Goal: Transaction & Acquisition: Purchase product/service

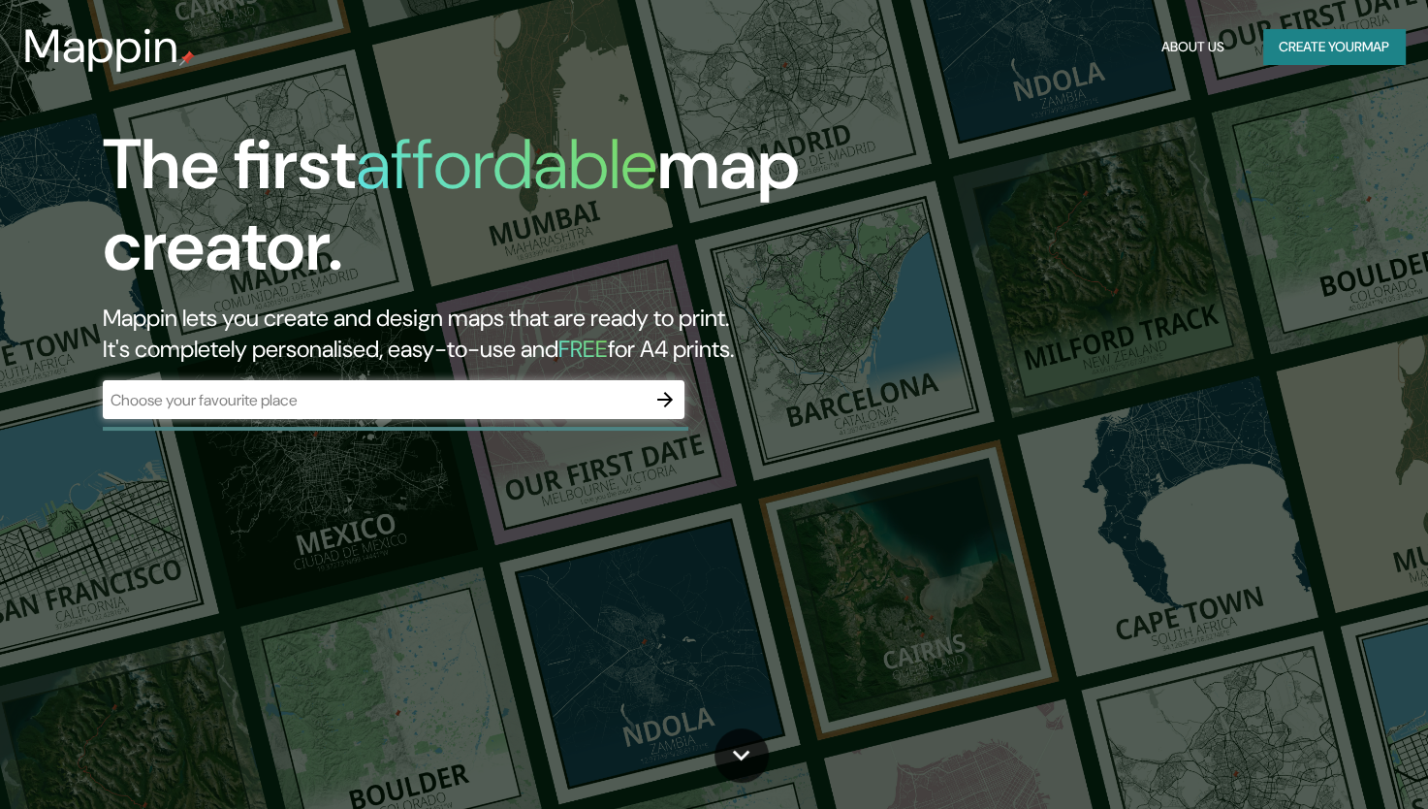
click at [504, 413] on div "​" at bounding box center [394, 399] width 582 height 39
click at [664, 405] on icon "button" at bounding box center [665, 400] width 16 height 16
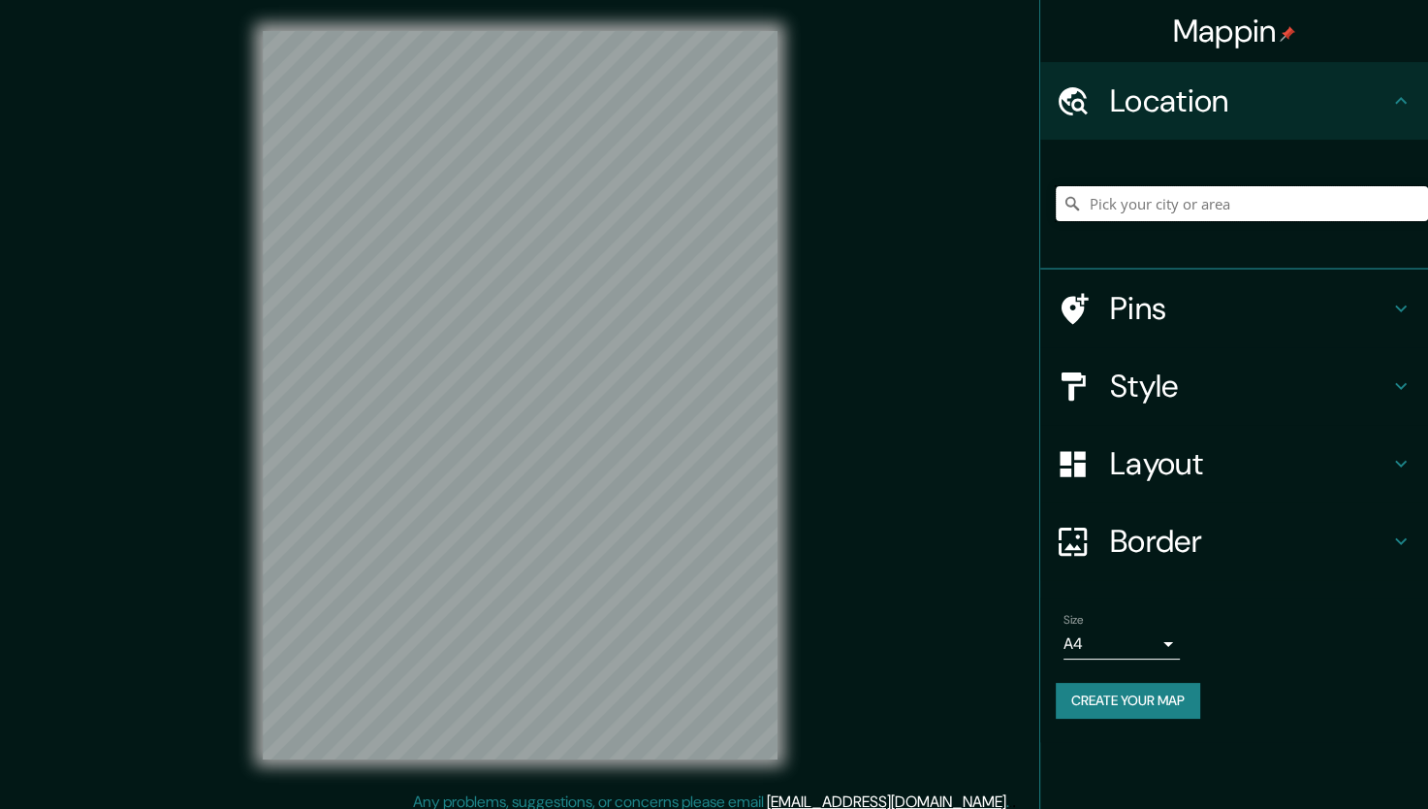
click at [1136, 205] on input "Pick your city or area" at bounding box center [1242, 203] width 372 height 35
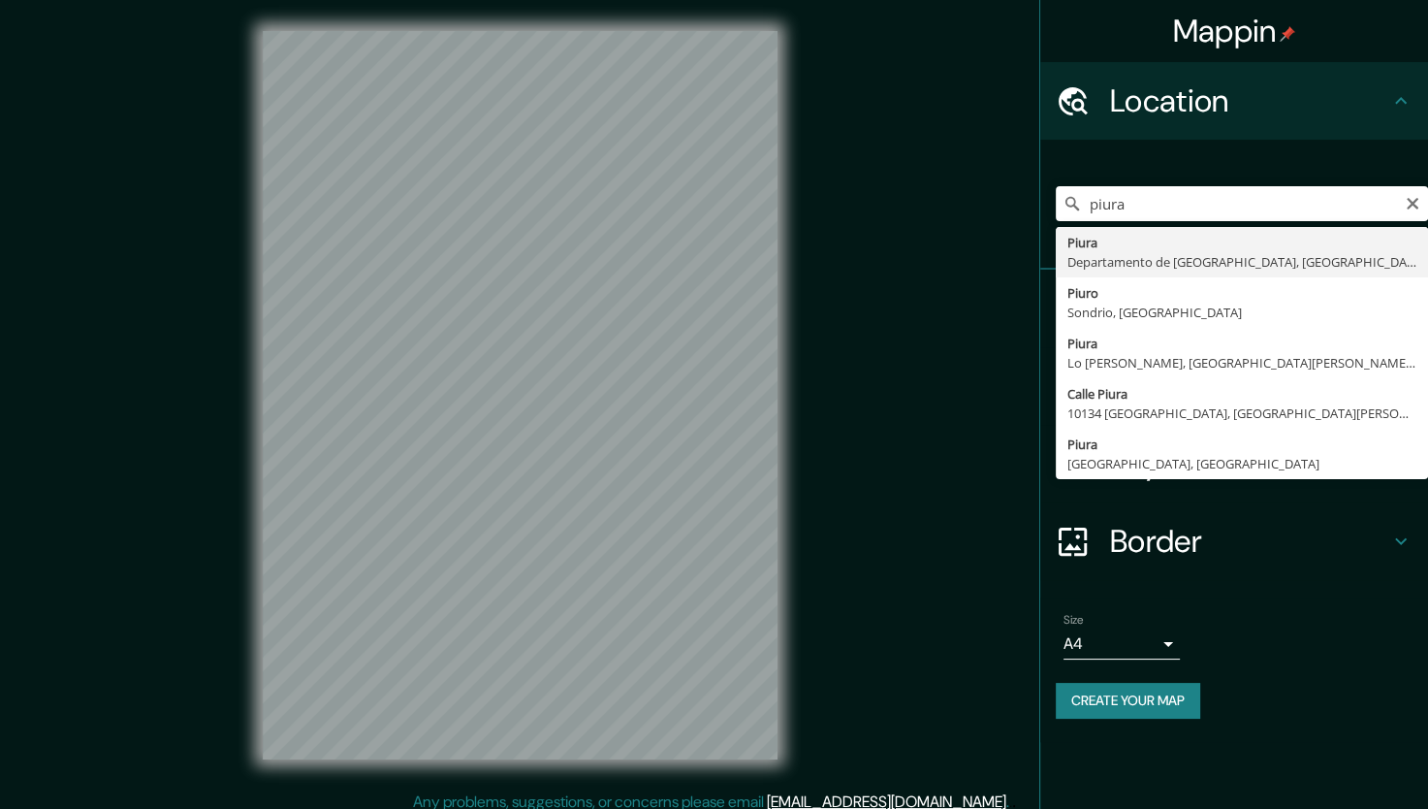
type input "Piura, [GEOGRAPHIC_DATA], [GEOGRAPHIC_DATA]"
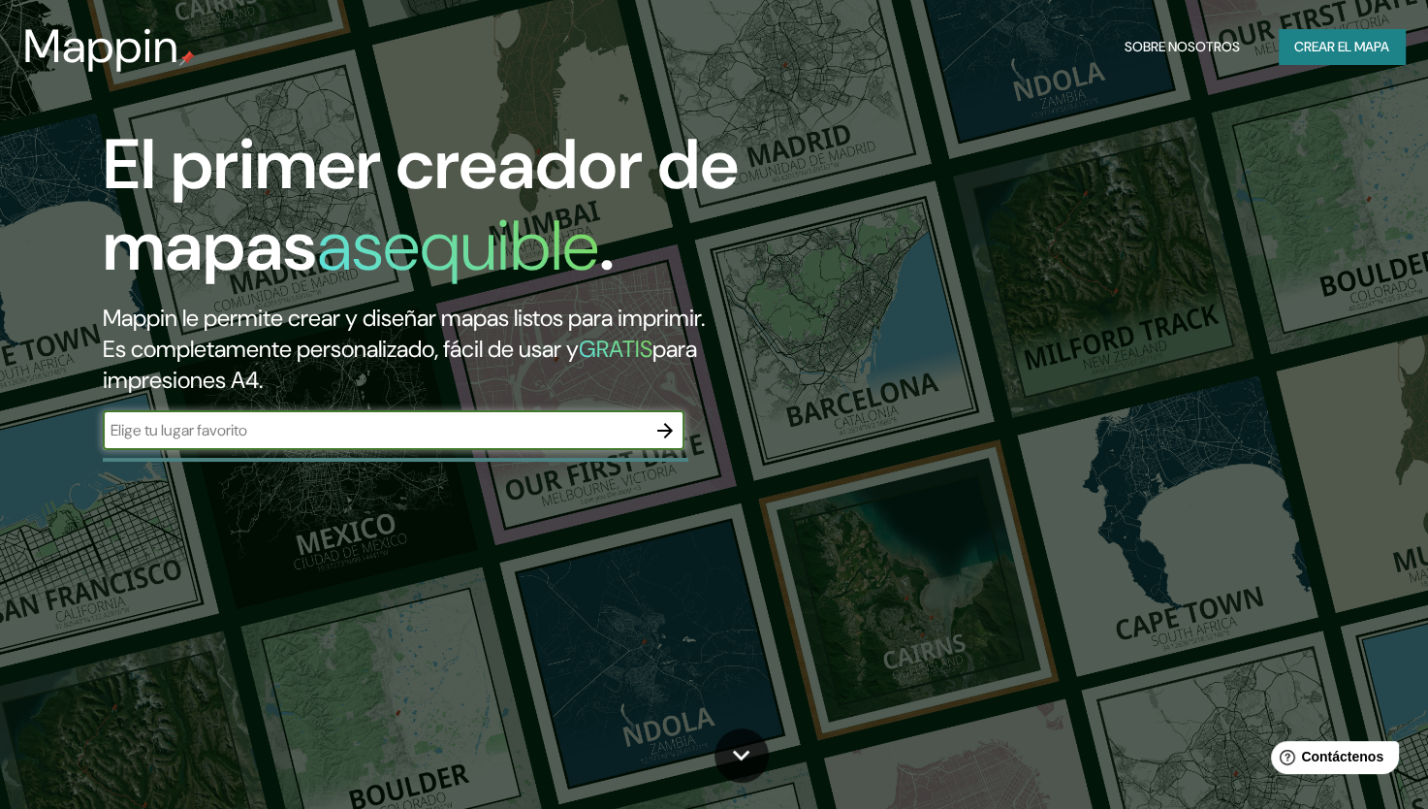
click at [613, 421] on input "text" at bounding box center [374, 430] width 543 height 22
type input "[GEOGRAPHIC_DATA]"
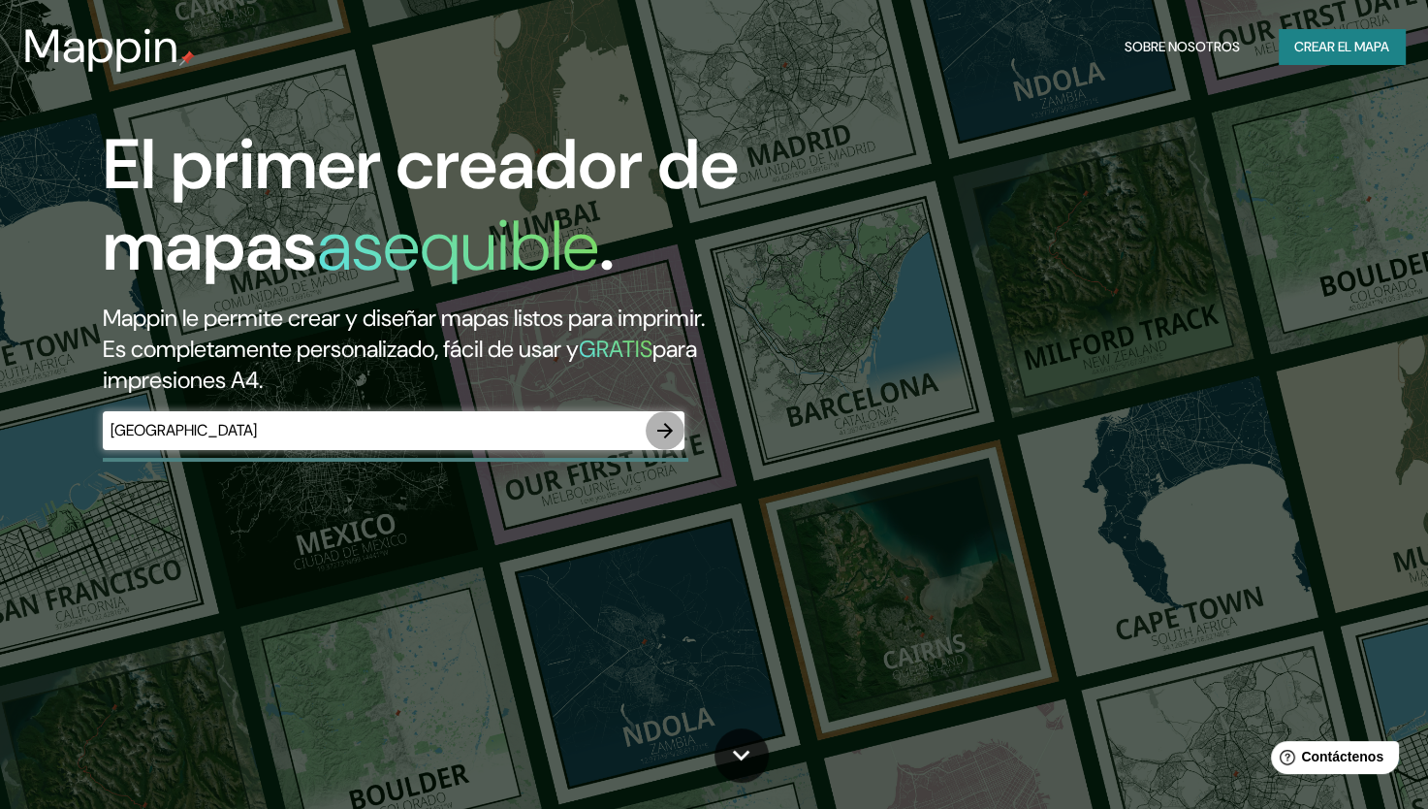
click at [651, 429] on button "button" at bounding box center [665, 430] width 39 height 39
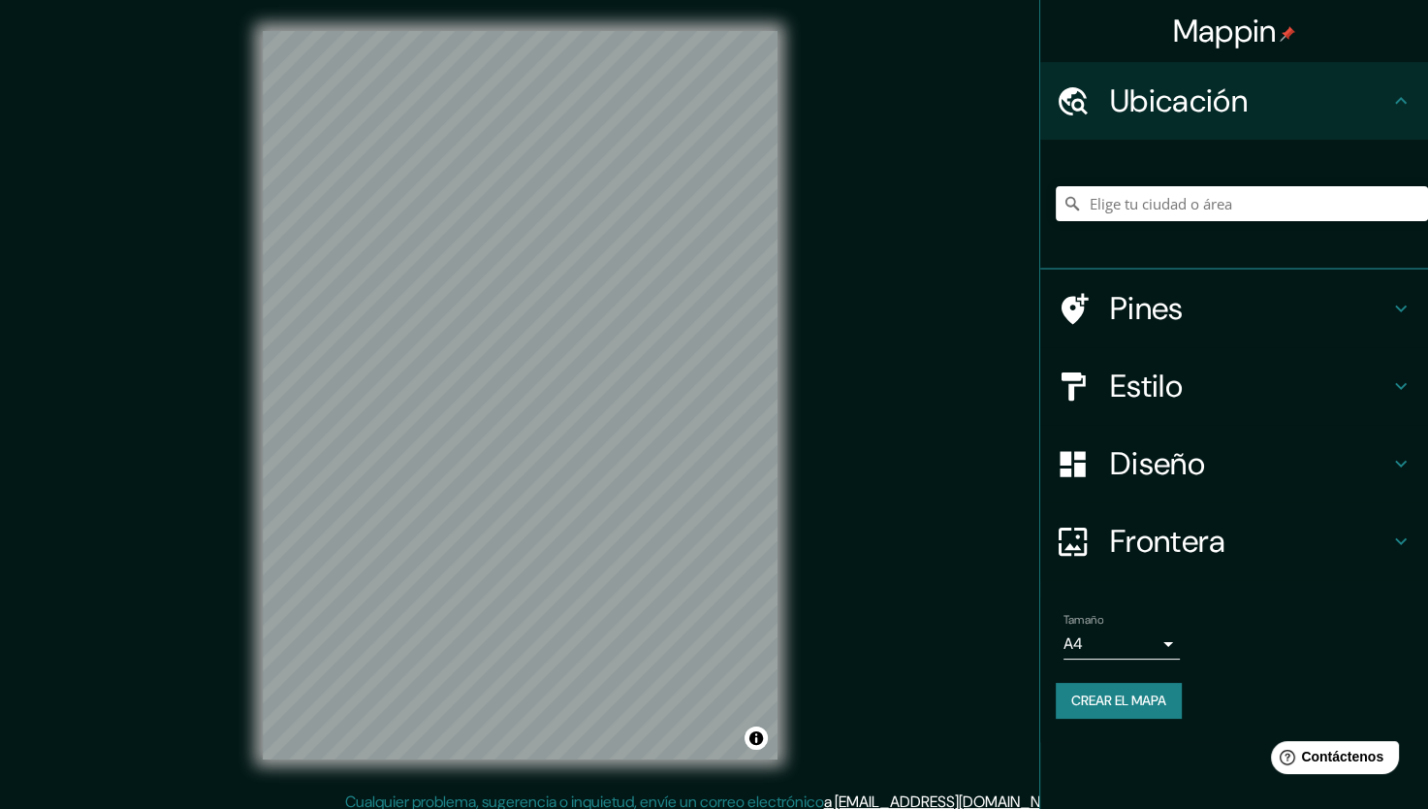
click at [787, 522] on div "© Mapbox © OpenStreetMap Improve this map" at bounding box center [520, 395] width 577 height 790
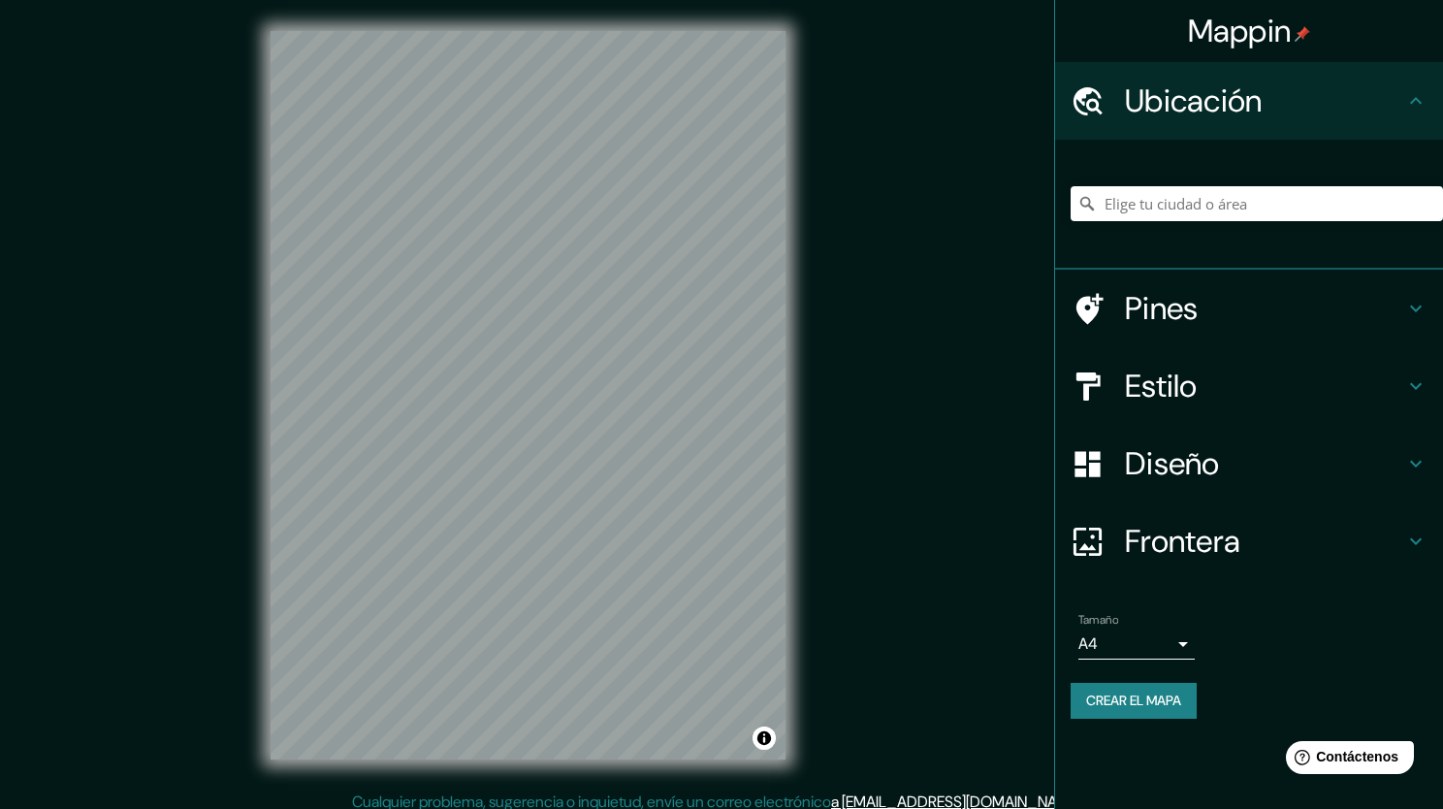
click at [1162, 638] on body "Mappin Ubicación Pines Estilo Diseño Frontera Elige un borde. Sugerencia : pued…" at bounding box center [721, 404] width 1443 height 809
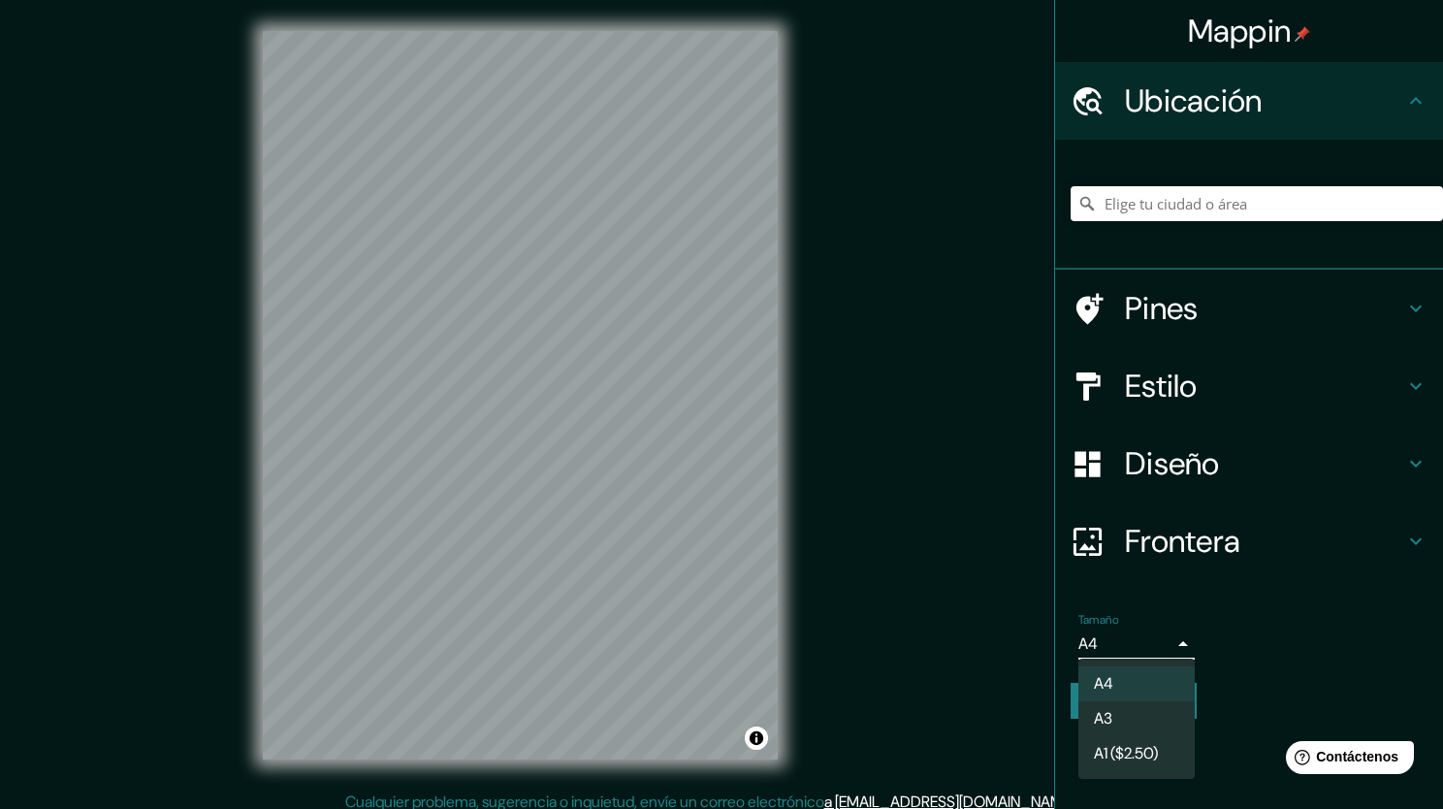
click at [1152, 716] on li "A3" at bounding box center [1136, 718] width 116 height 35
type input "a4"
click at [1161, 647] on body "Mappin Ubicación Pines Estilo Diseño Frontera Elige un borde. Sugerencia : pued…" at bounding box center [721, 404] width 1443 height 809
click at [1161, 647] on div at bounding box center [721, 404] width 1443 height 809
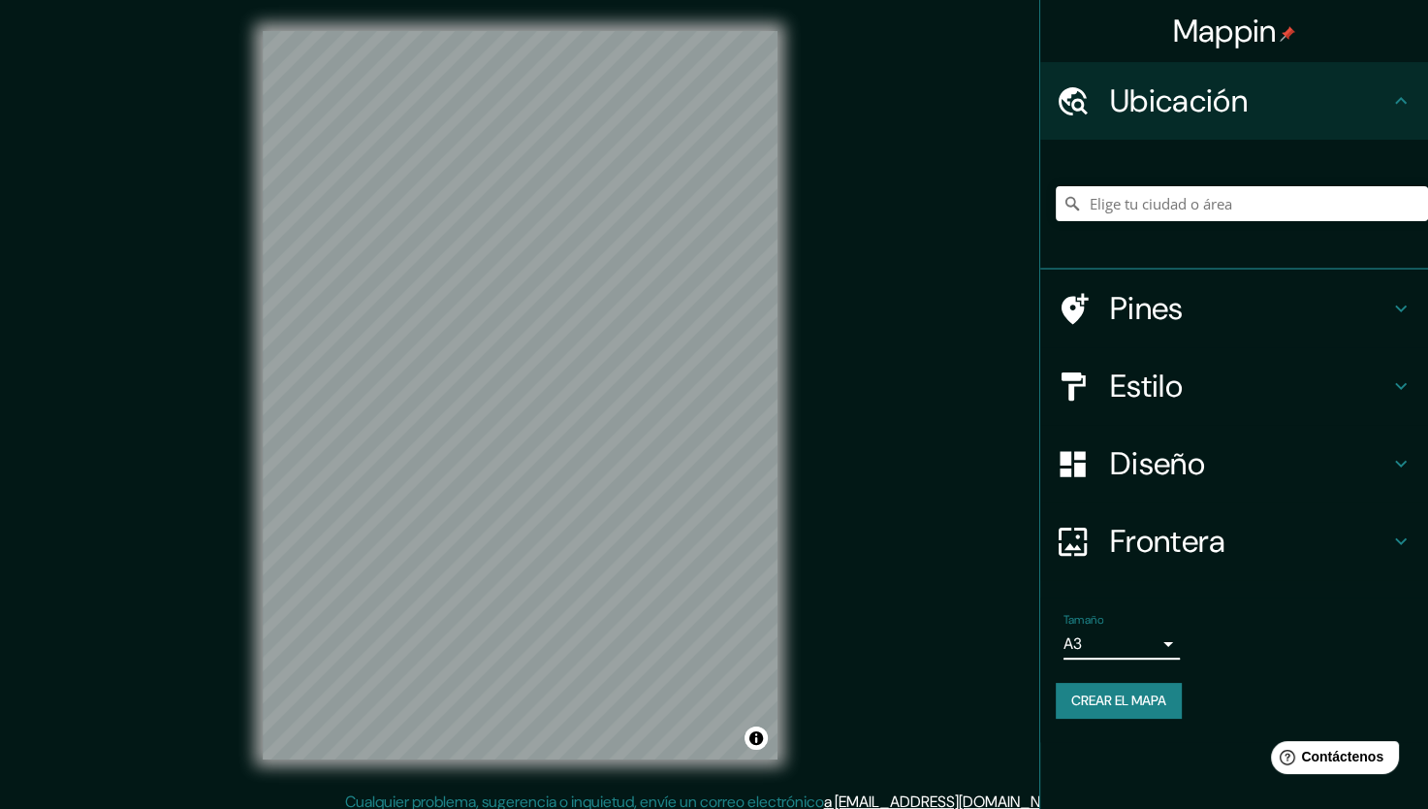
click at [1156, 546] on h4 "Frontera" at bounding box center [1249, 541] width 279 height 39
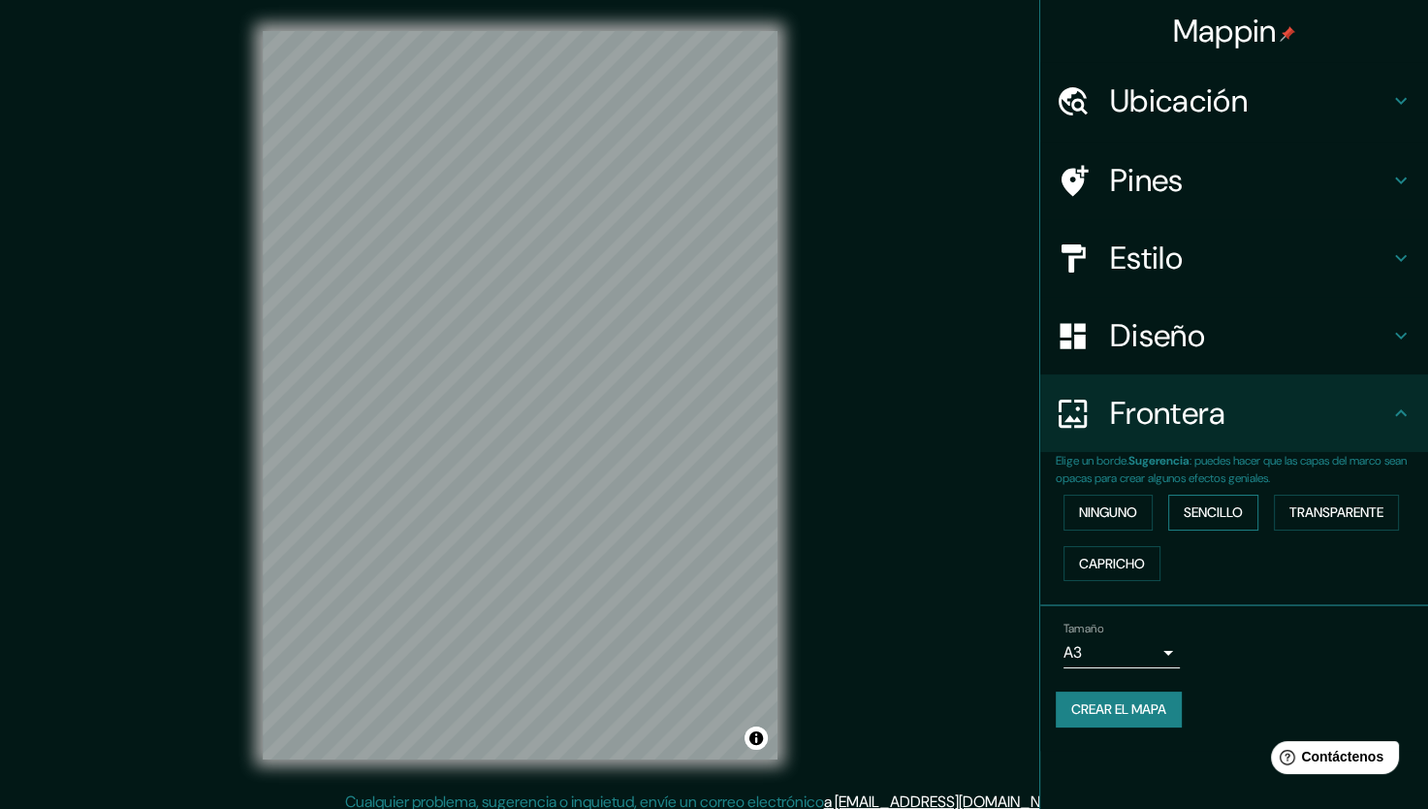
click at [1231, 517] on font "Sencillo" at bounding box center [1213, 512] width 59 height 24
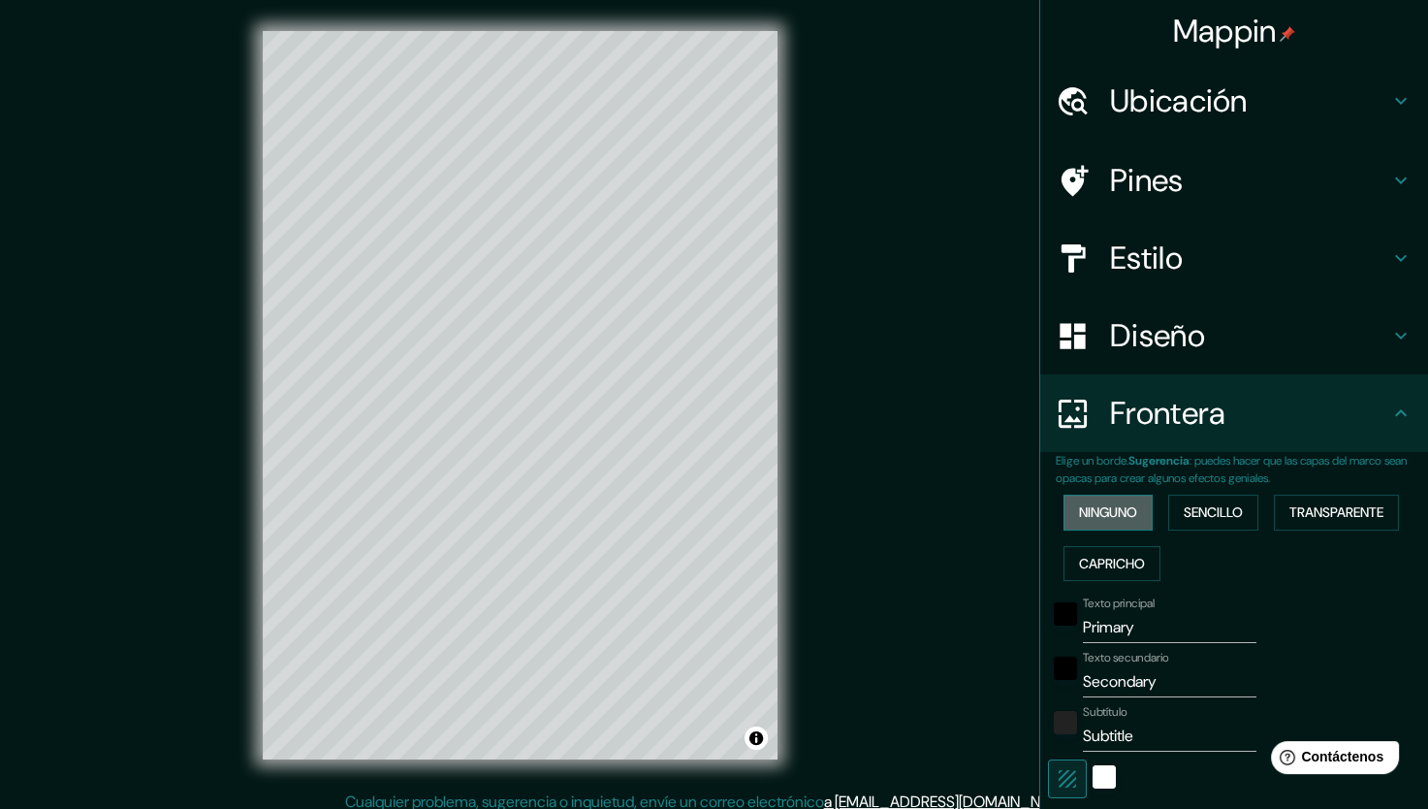
click at [1079, 508] on font "Ninguno" at bounding box center [1108, 512] width 58 height 24
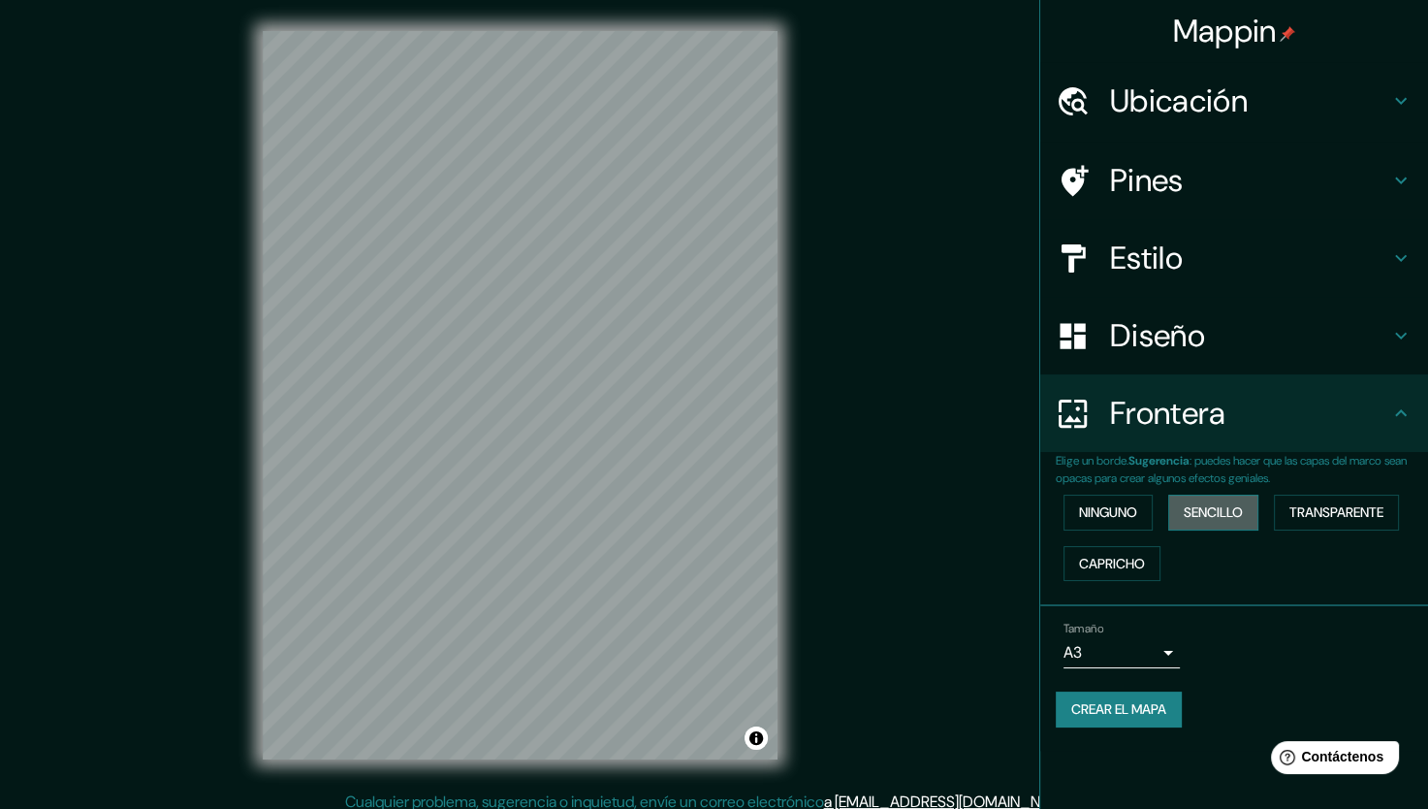
click at [1231, 509] on font "Sencillo" at bounding box center [1213, 512] width 59 height 24
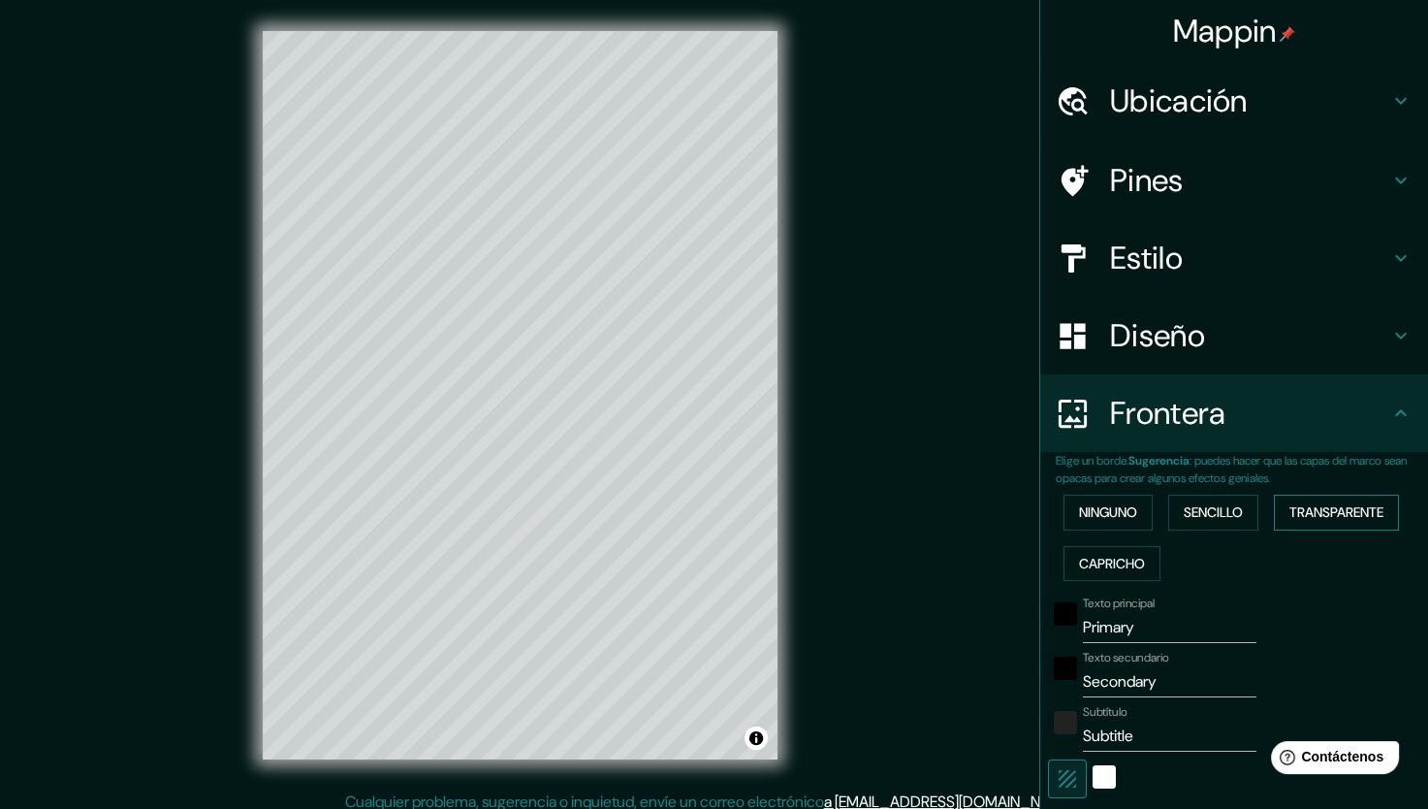
click at [1334, 502] on font "Transparente" at bounding box center [1337, 512] width 94 height 24
click at [1126, 559] on font "Capricho" at bounding box center [1112, 564] width 66 height 24
click at [1128, 505] on button "Ninguno" at bounding box center [1108, 512] width 89 height 36
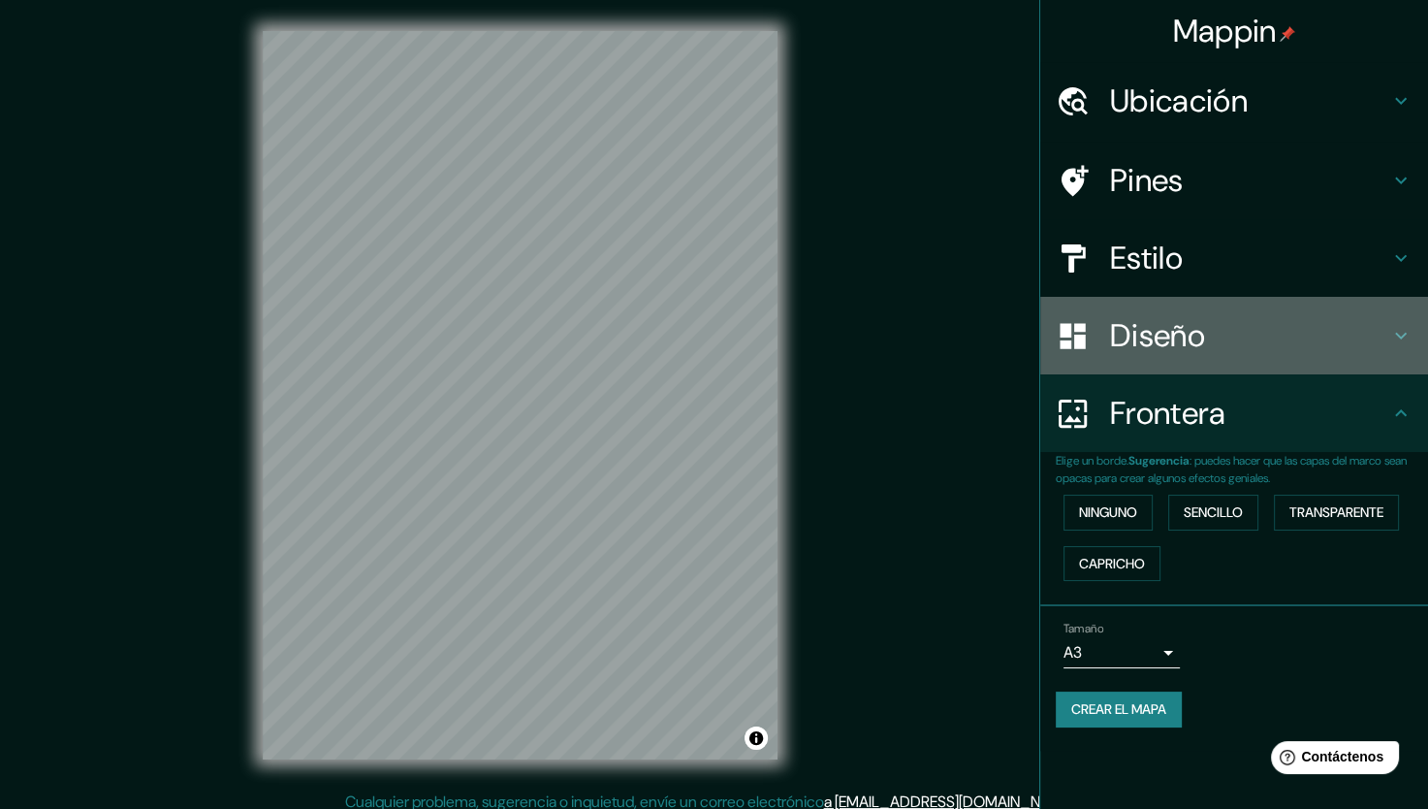
click at [1208, 355] on div "Diseño" at bounding box center [1234, 336] width 388 height 78
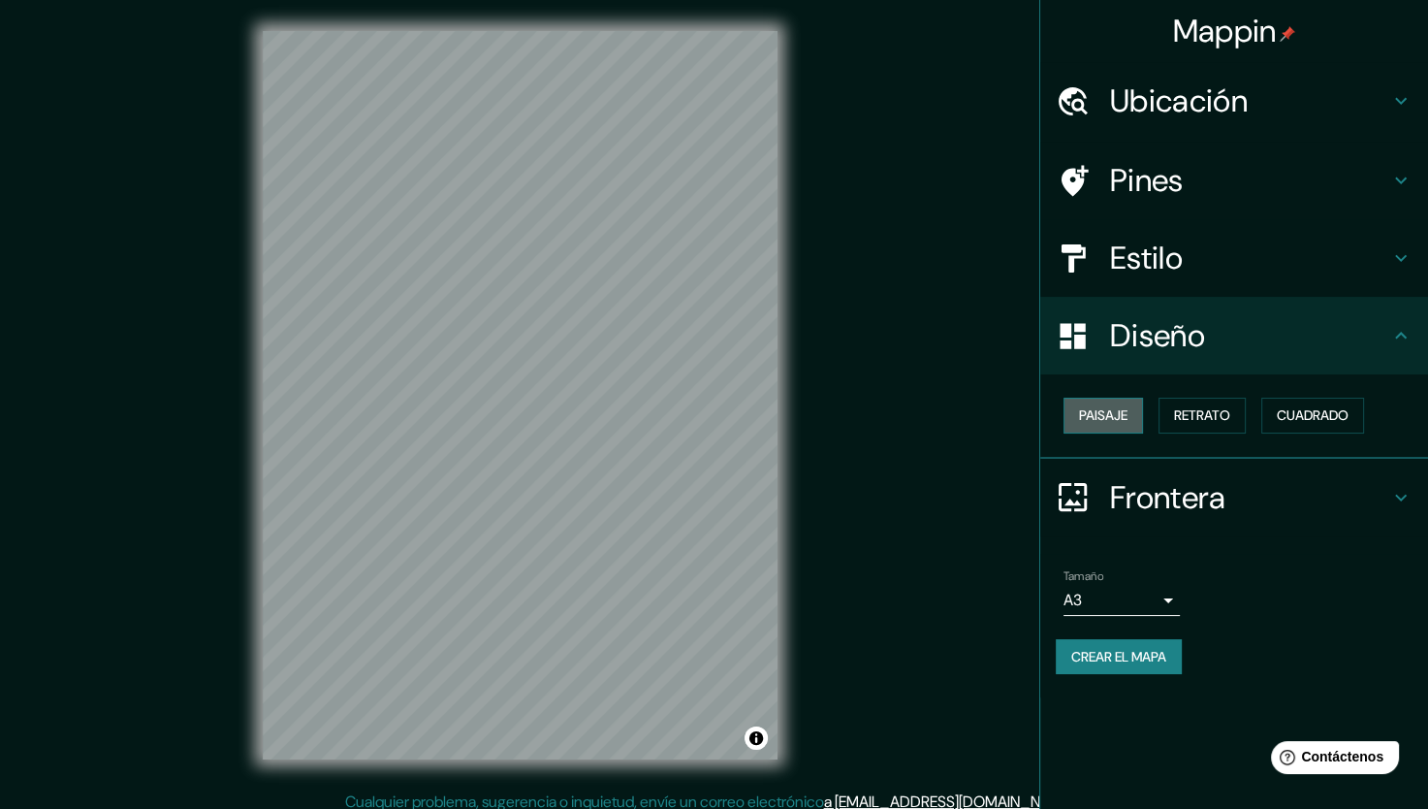
click at [1121, 413] on font "Paisaje" at bounding box center [1103, 415] width 48 height 24
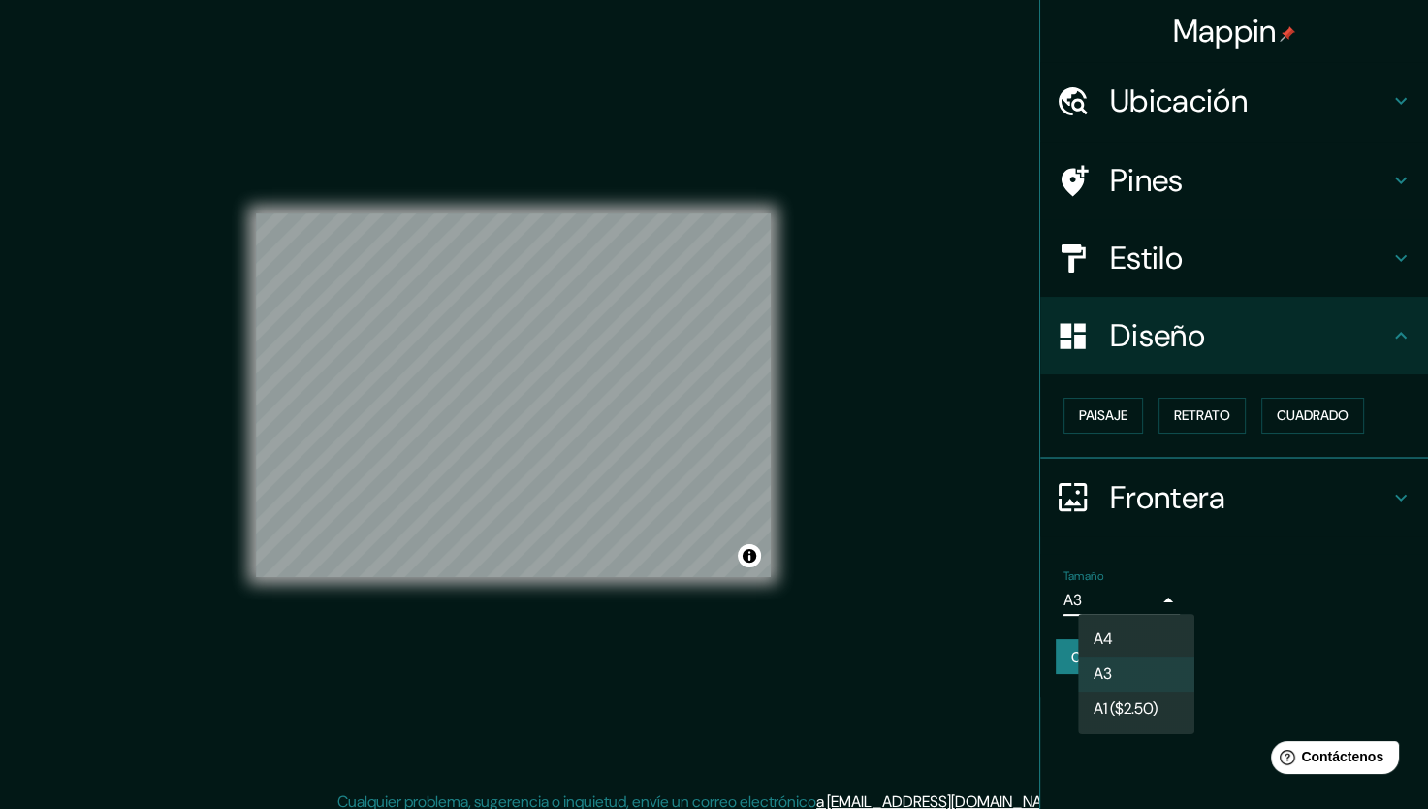
click at [1117, 599] on body "Mappin Ubicación Pines Estilo Diseño Paisaje Retrato Cuadrado Frontera Elige un…" at bounding box center [714, 404] width 1428 height 809
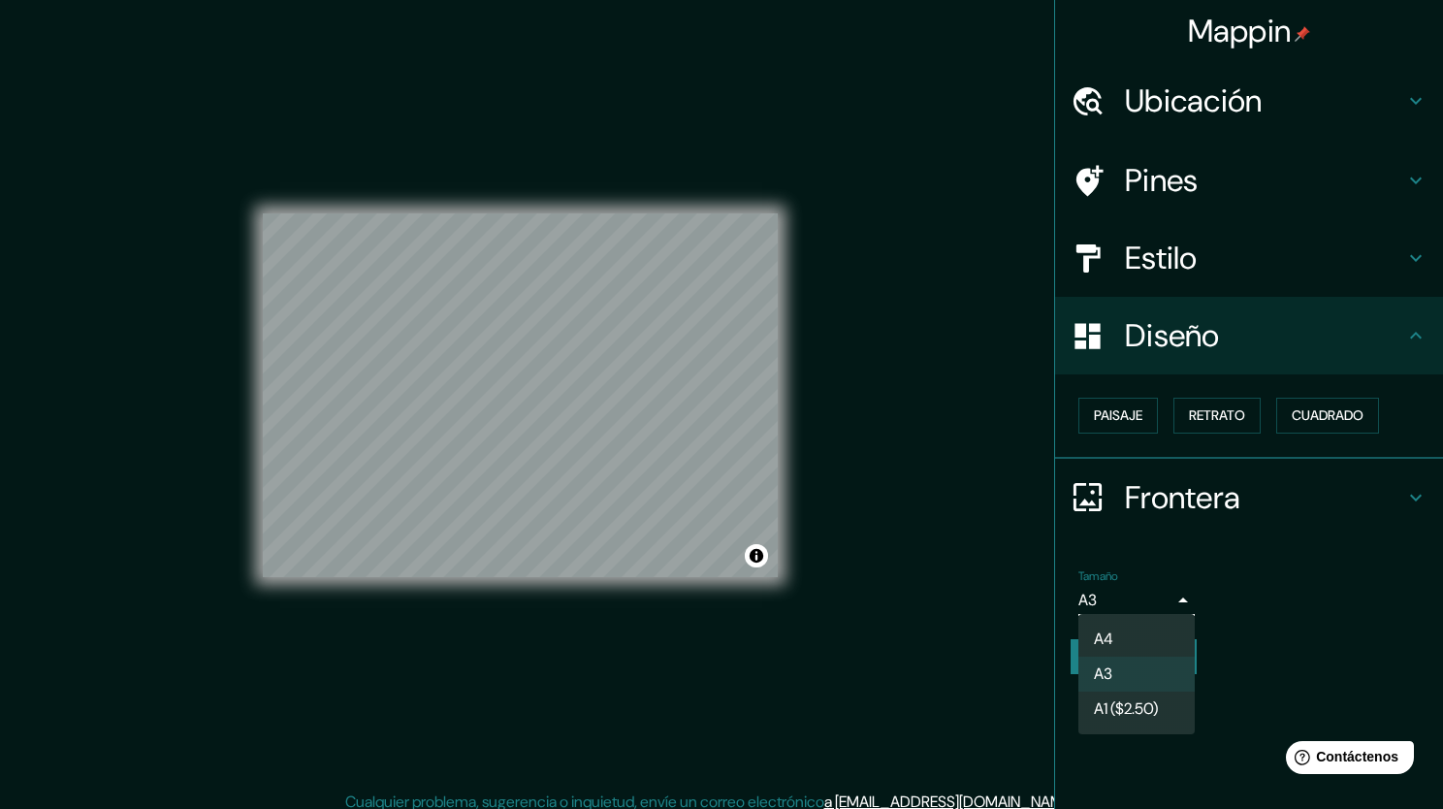
click at [1115, 592] on div at bounding box center [721, 404] width 1443 height 809
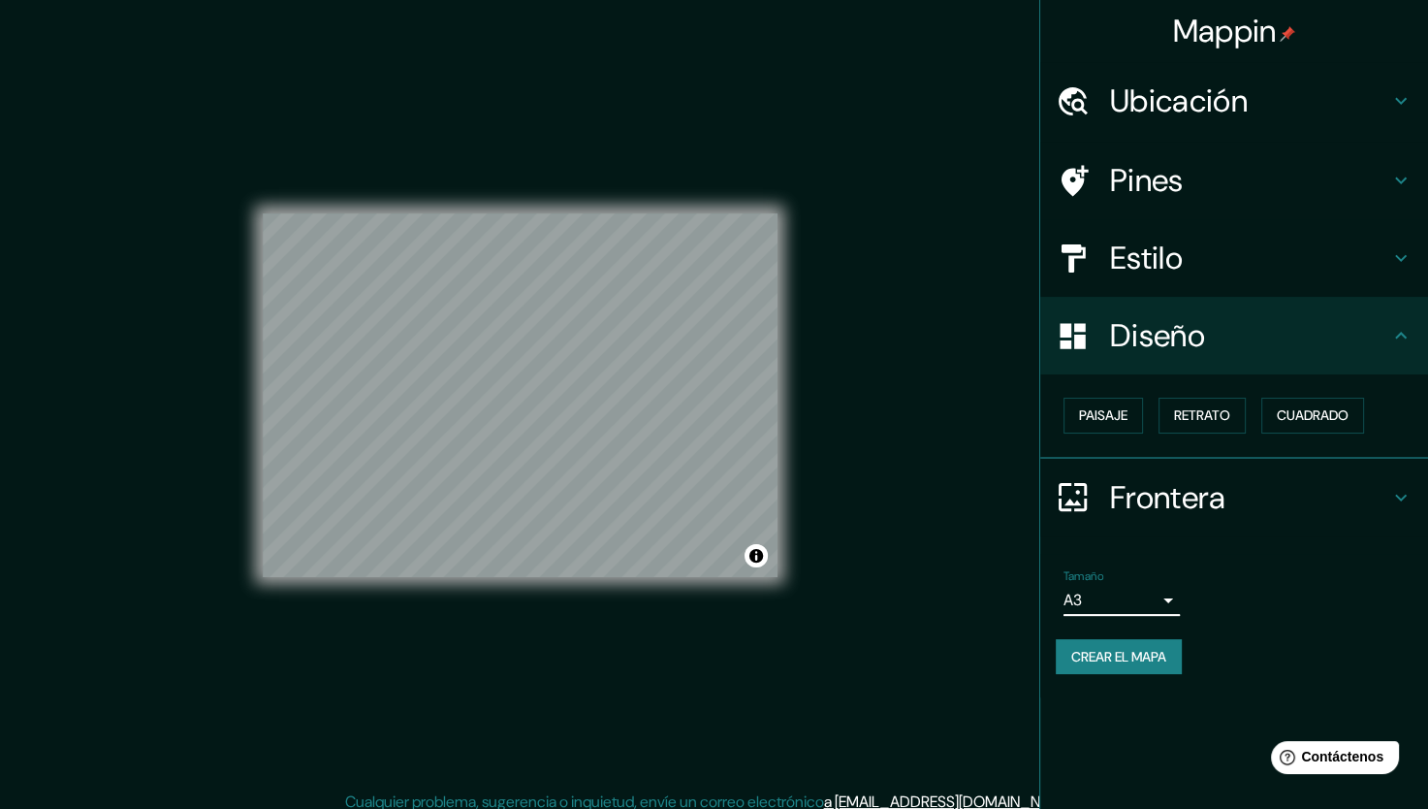
click at [1276, 272] on h4 "Estilo" at bounding box center [1249, 258] width 279 height 39
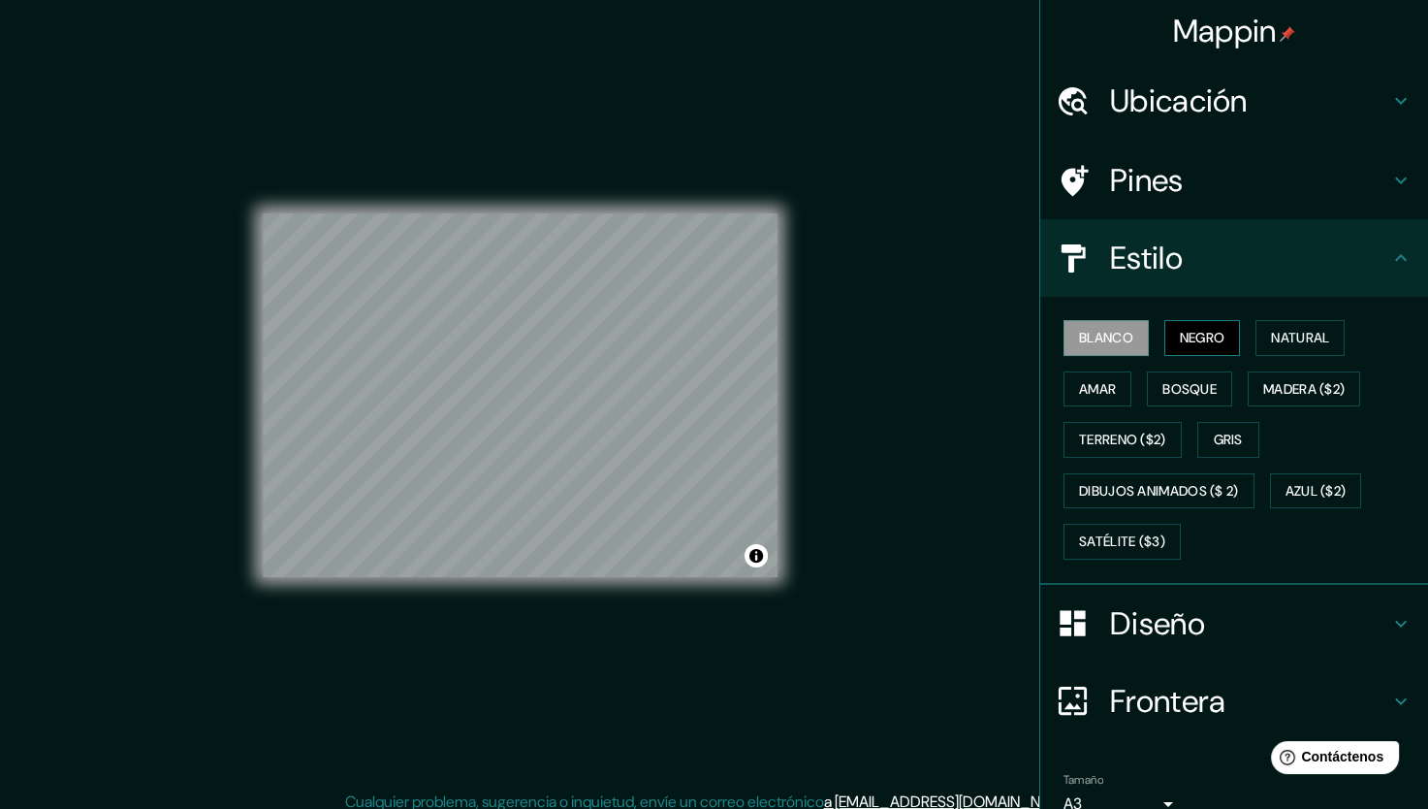
click at [1164, 336] on button "Negro" at bounding box center [1202, 338] width 77 height 36
click at [1271, 331] on font "Natural" at bounding box center [1300, 338] width 58 height 24
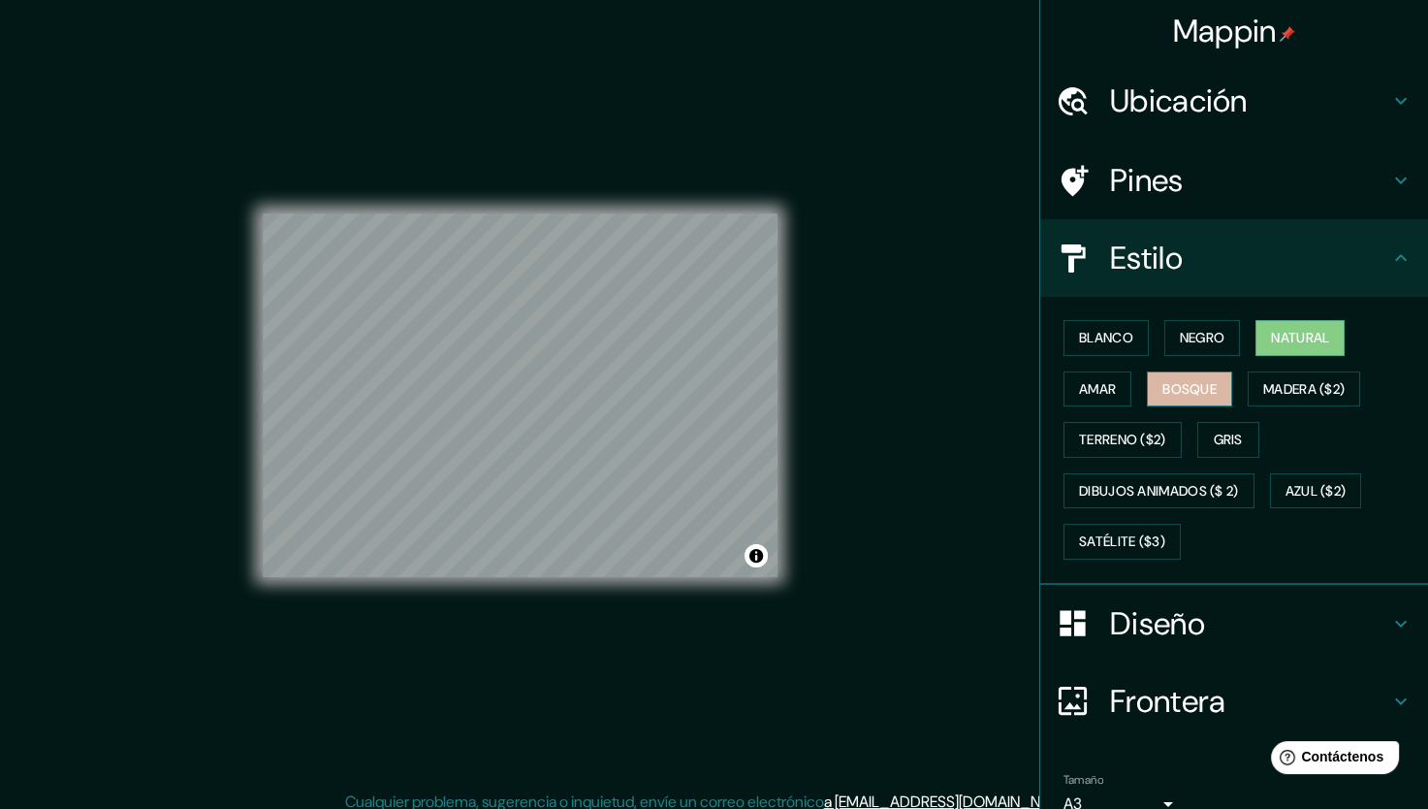
click at [1147, 388] on button "Bosque" at bounding box center [1189, 389] width 85 height 36
click at [1099, 380] on font "Amar" at bounding box center [1097, 389] width 37 height 24
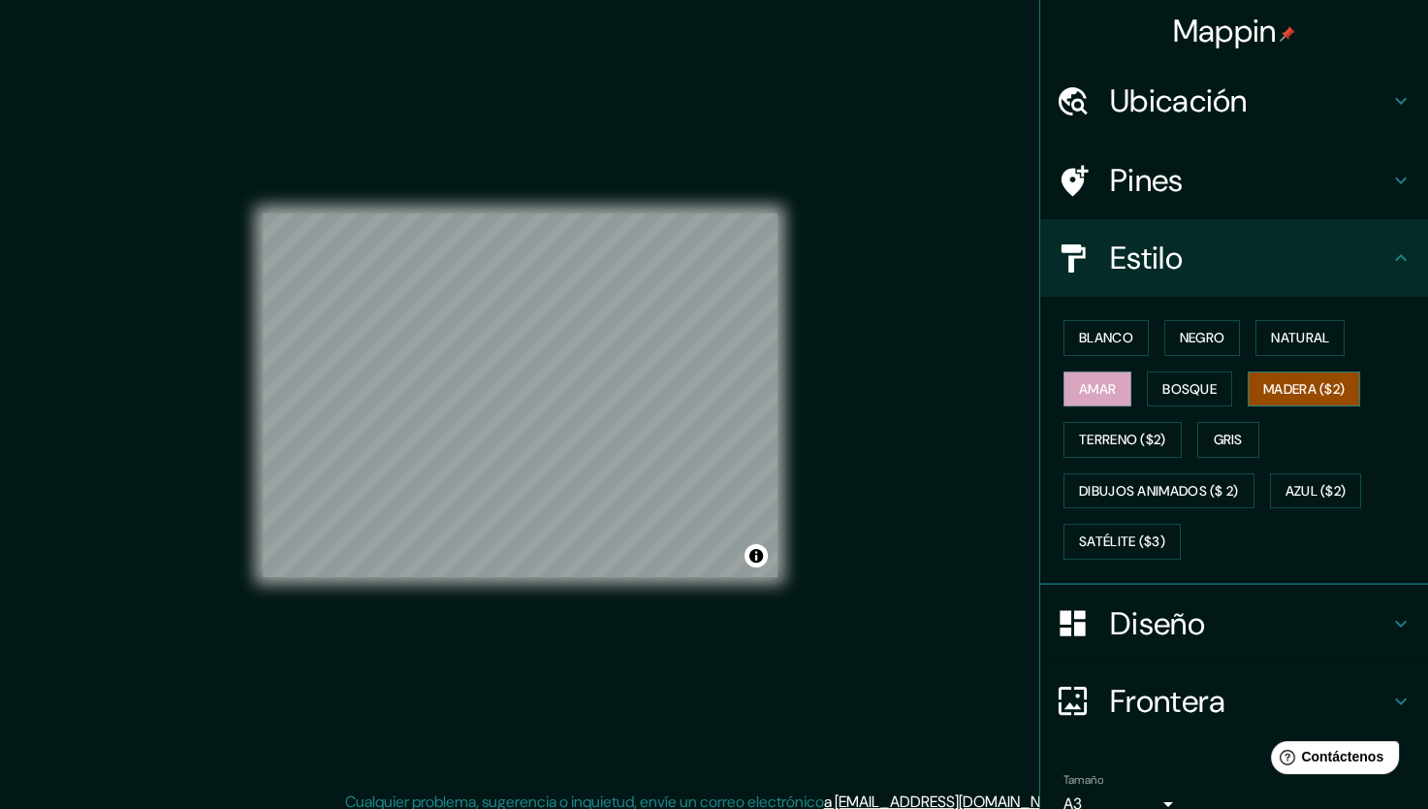
click at [1307, 396] on font "Madera ($2)" at bounding box center [1303, 389] width 81 height 24
click at [1109, 432] on font "Terreno ($2)" at bounding box center [1122, 440] width 87 height 24
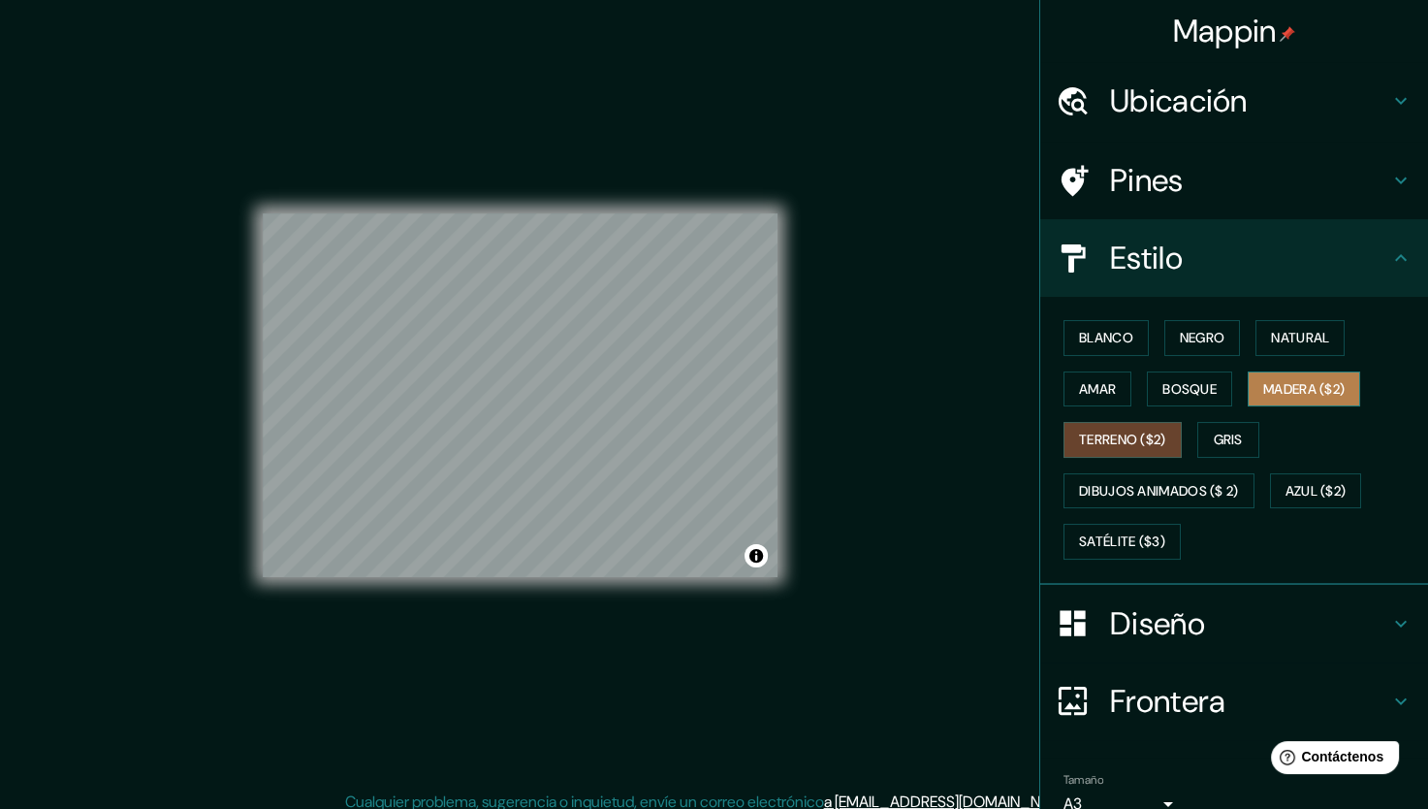
click at [1265, 392] on font "Madera ($2)" at bounding box center [1303, 389] width 81 height 24
click at [1216, 442] on font "Gris" at bounding box center [1228, 440] width 29 height 24
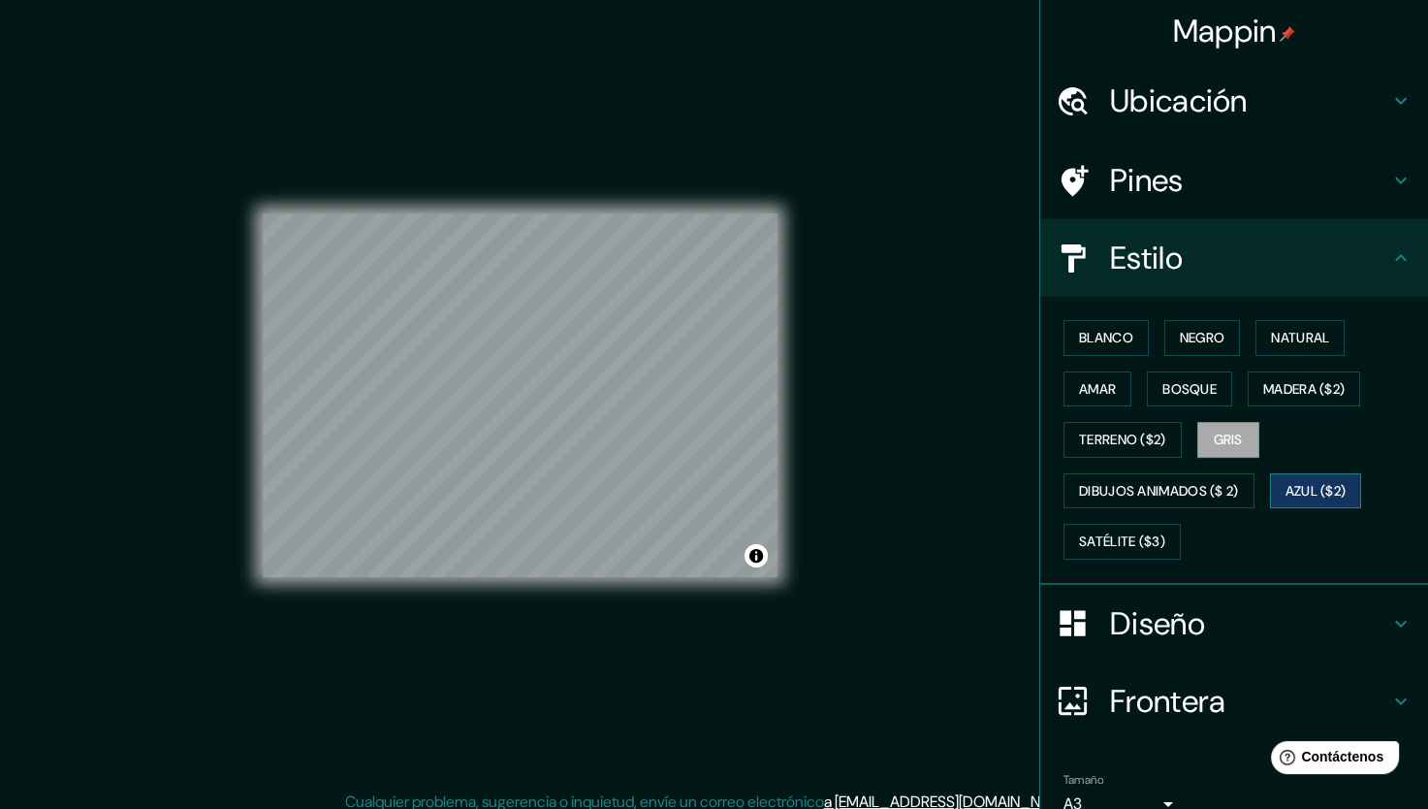
click at [1291, 483] on font "Azul ($2)" at bounding box center [1316, 491] width 61 height 24
click at [1130, 484] on font "Dibujos animados ($ 2)" at bounding box center [1159, 491] width 160 height 24
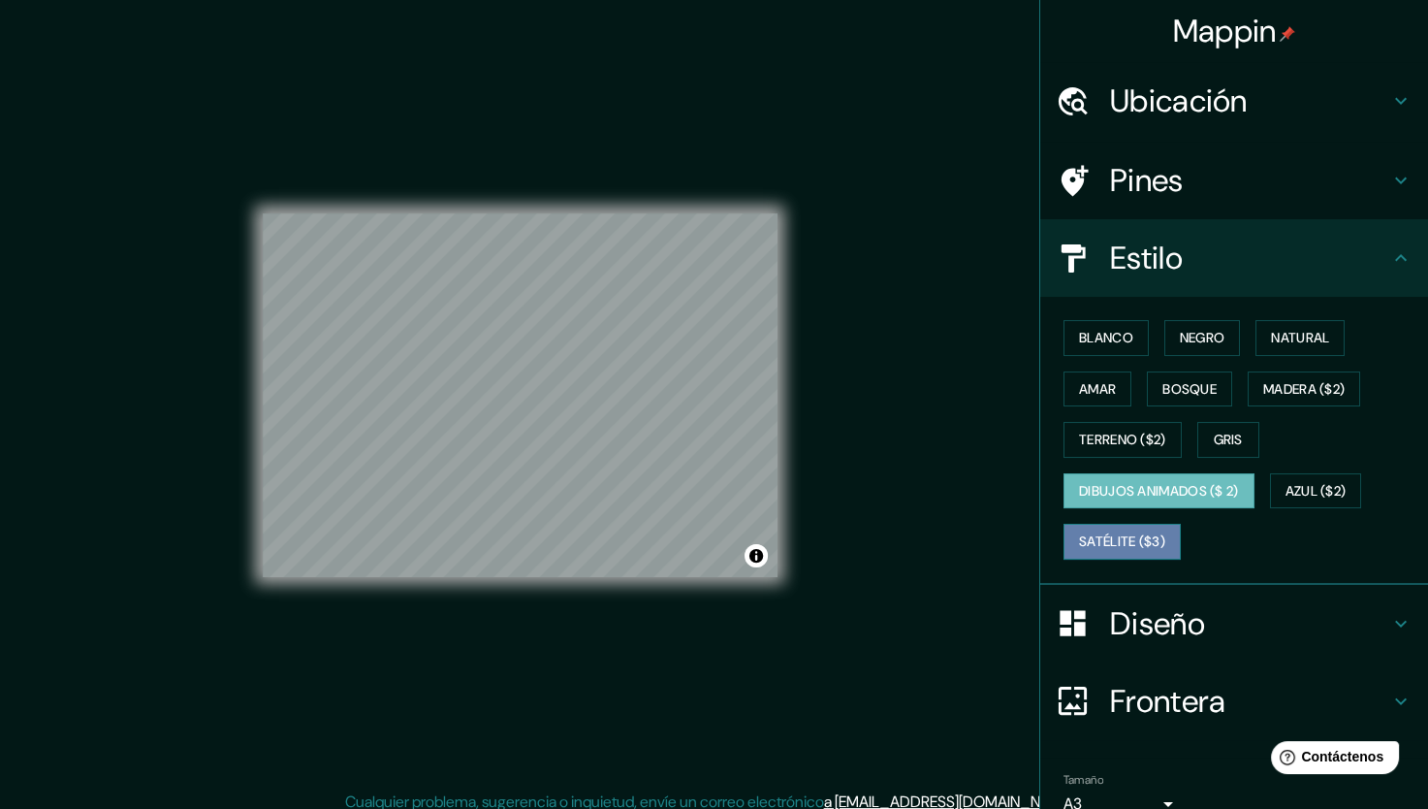
click at [1131, 541] on font "Satélite ($3)" at bounding box center [1122, 541] width 86 height 24
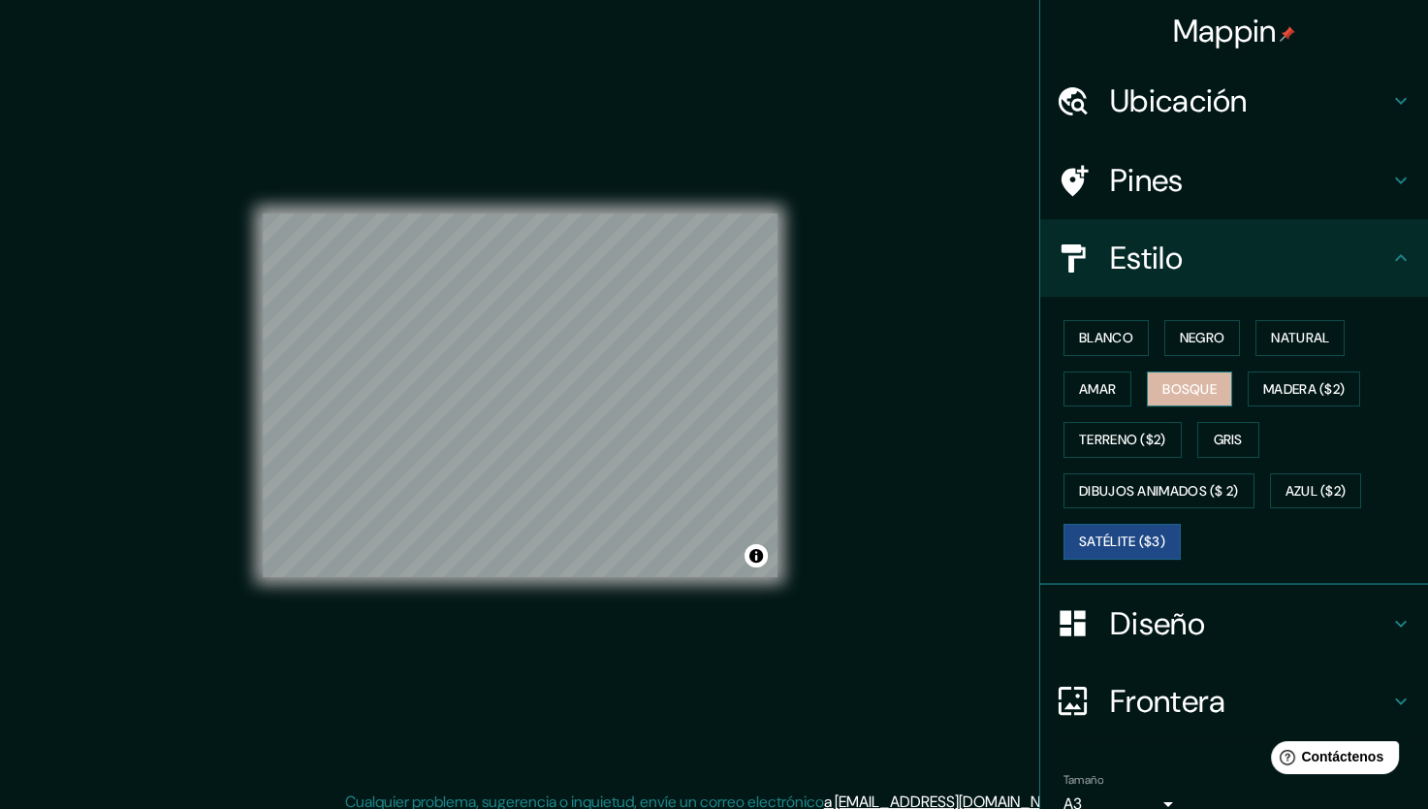
click at [1182, 381] on font "Bosque" at bounding box center [1190, 389] width 54 height 24
click at [1214, 436] on font "Gris" at bounding box center [1228, 440] width 29 height 24
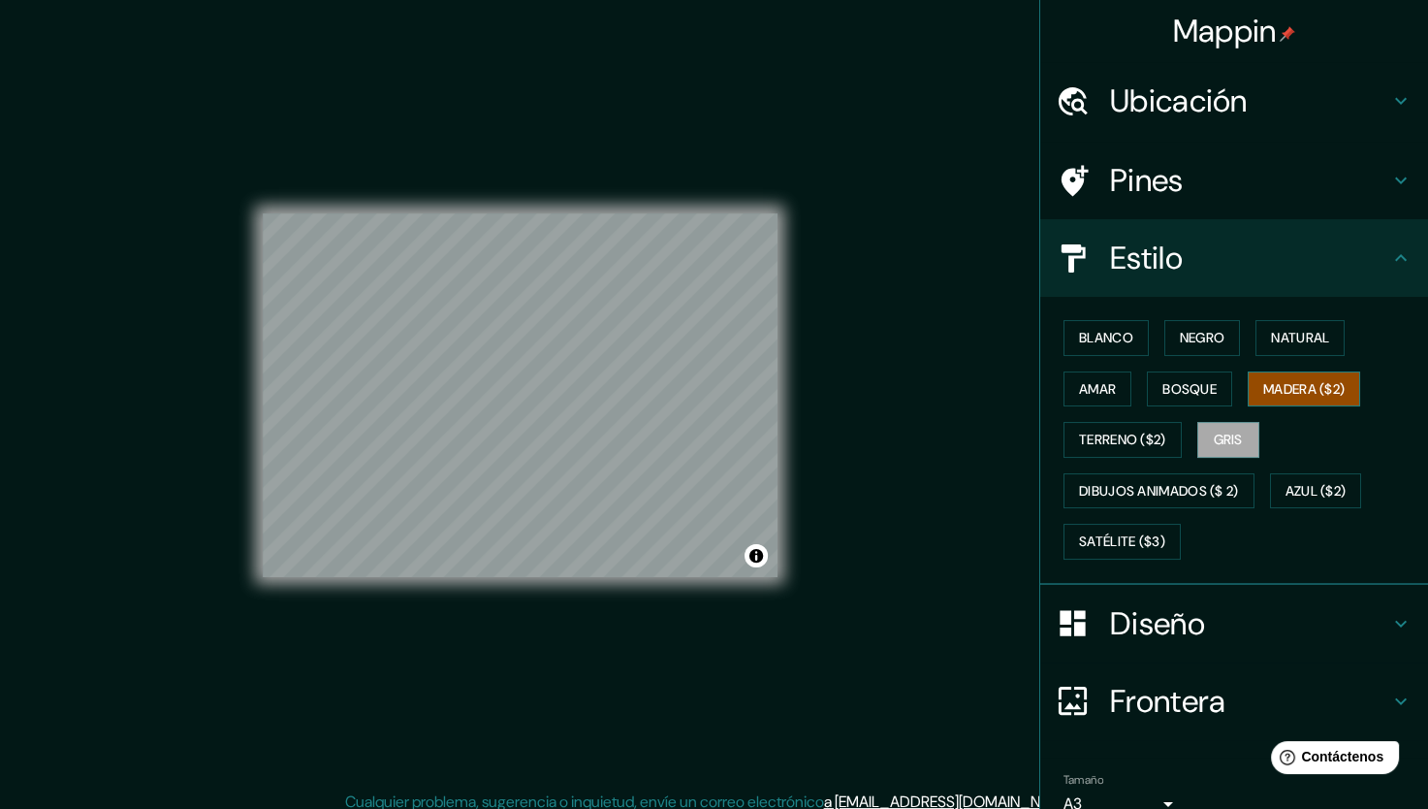
click at [1323, 395] on font "Madera ($2)" at bounding box center [1303, 389] width 81 height 24
click at [1095, 379] on font "Amar" at bounding box center [1097, 389] width 37 height 24
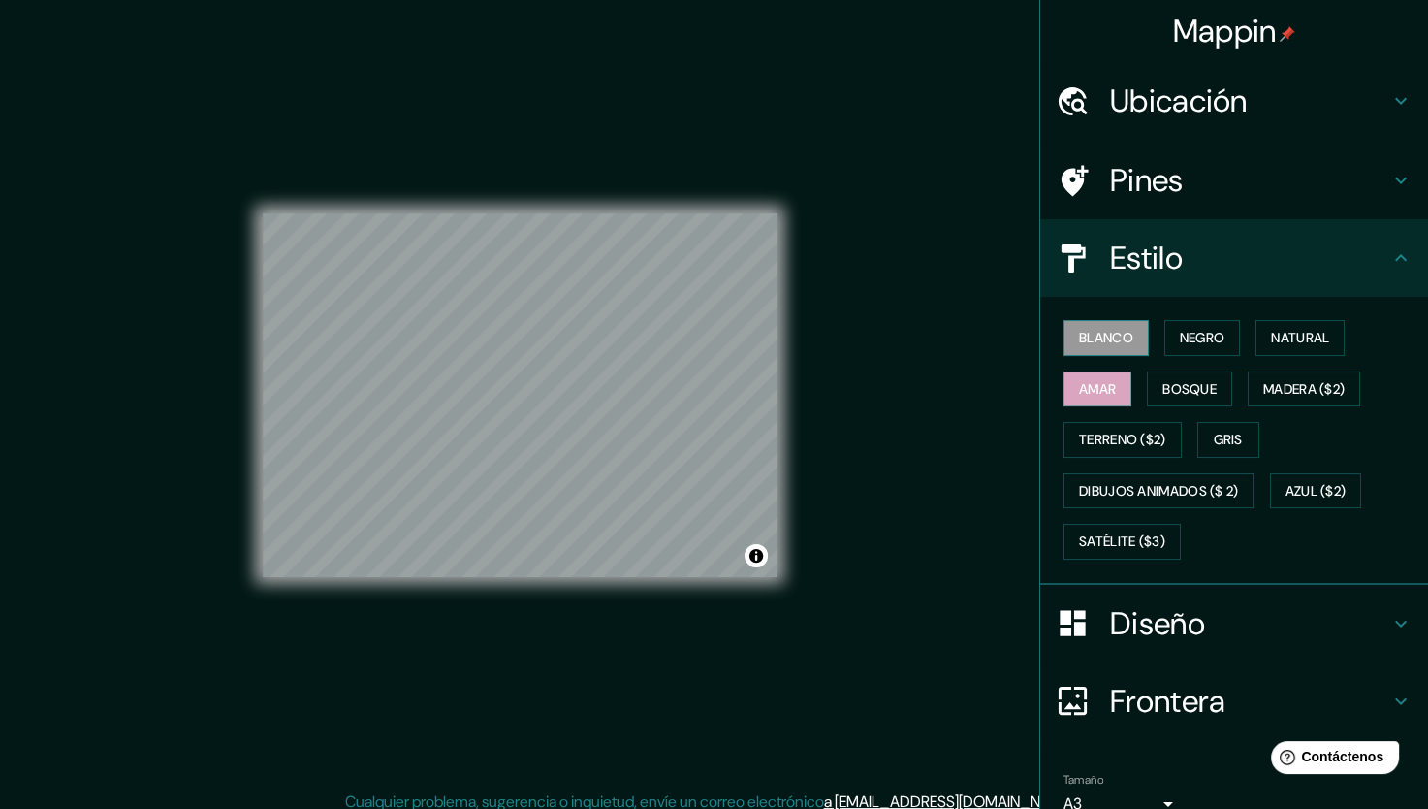
click at [1111, 339] on font "Blanco" at bounding box center [1106, 338] width 54 height 24
click at [1219, 176] on h4 "Pines" at bounding box center [1249, 180] width 279 height 39
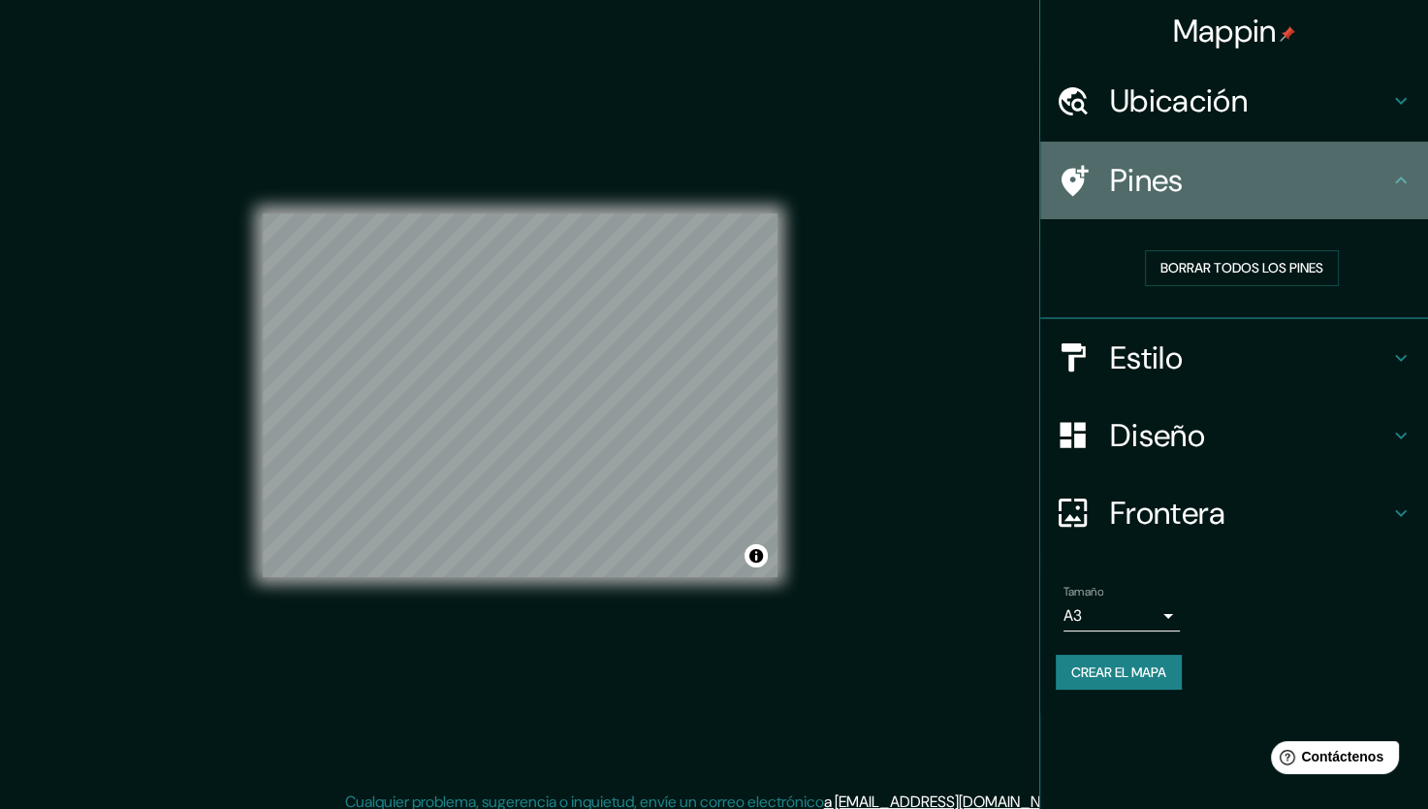
click at [1160, 189] on h4 "Pines" at bounding box center [1249, 180] width 279 height 39
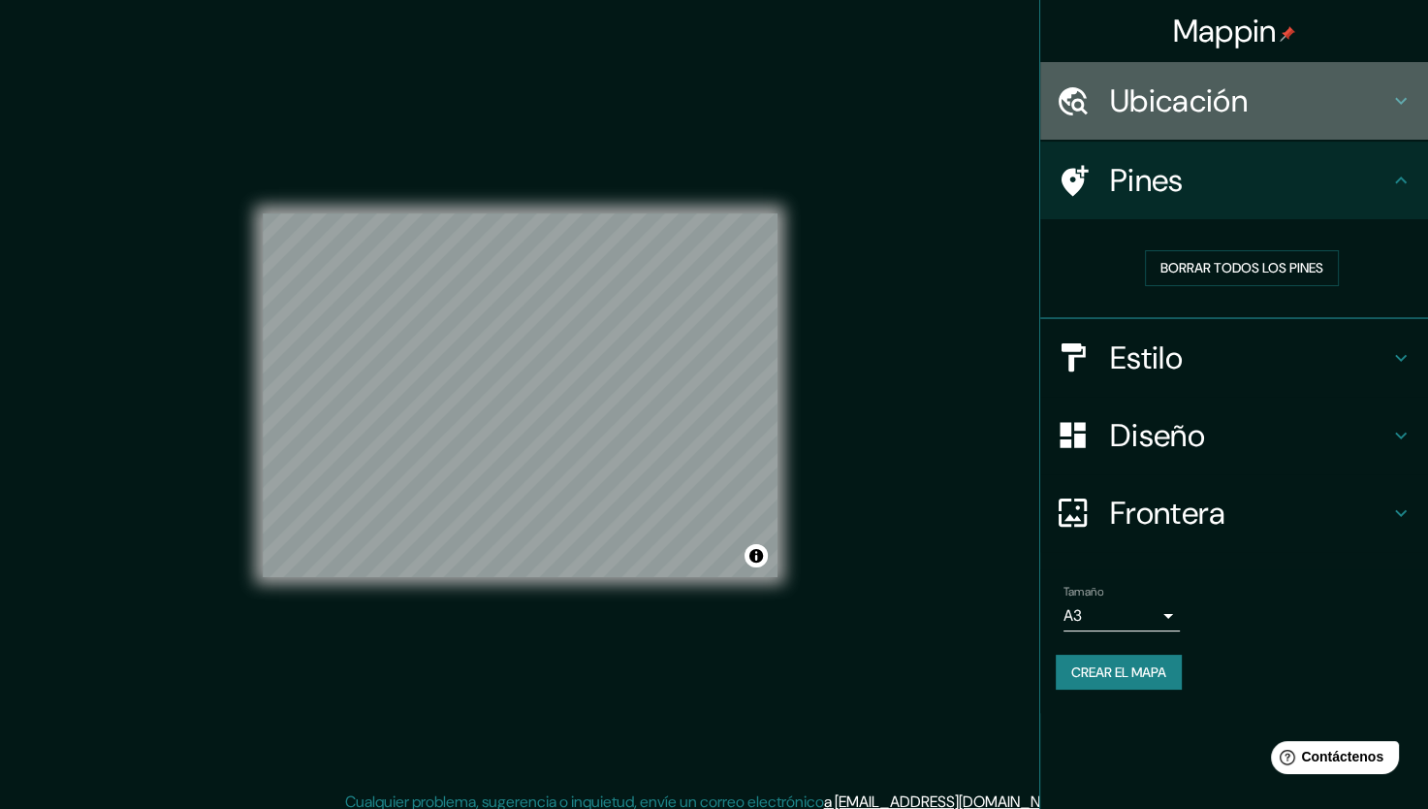
click at [1274, 99] on h4 "Ubicación" at bounding box center [1249, 100] width 279 height 39
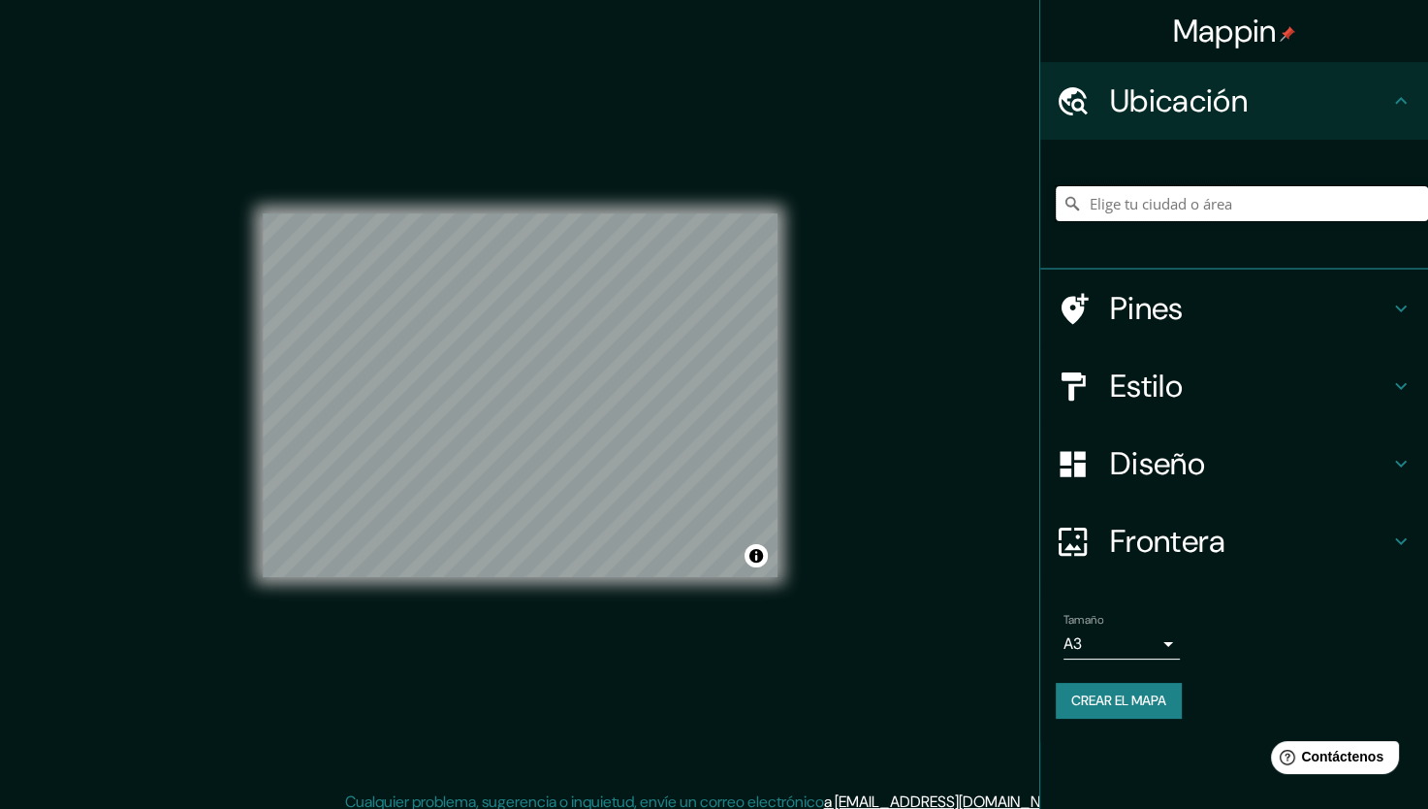
click at [1222, 212] on input "Elige tu ciudad o área" at bounding box center [1242, 203] width 372 height 35
drag, startPoint x: 1348, startPoint y: 204, endPoint x: 1092, endPoint y: 206, distance: 256.0
click at [1092, 206] on input "Piura, [GEOGRAPHIC_DATA], [GEOGRAPHIC_DATA]" at bounding box center [1242, 203] width 372 height 35
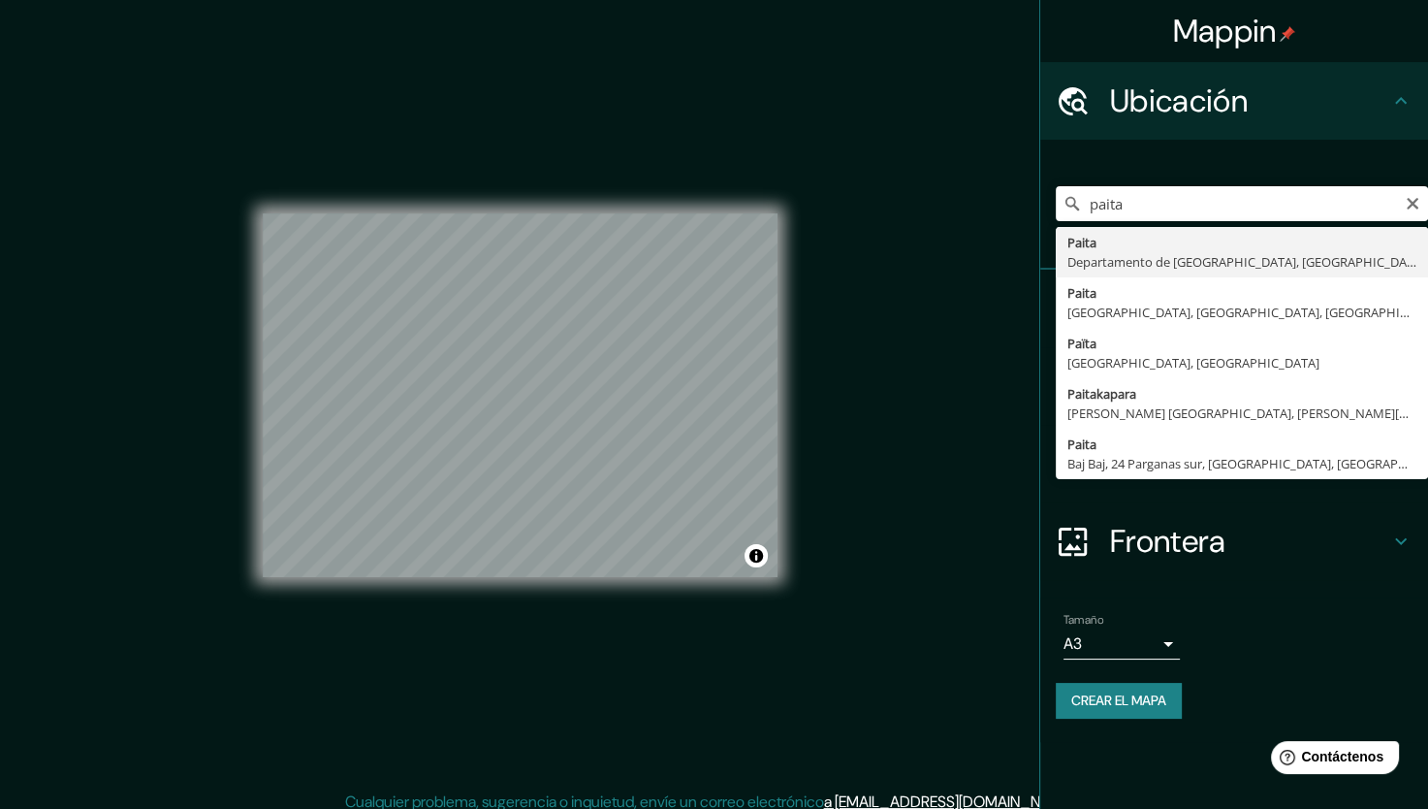
type input "Paita, Departamento de Piura, Perú"
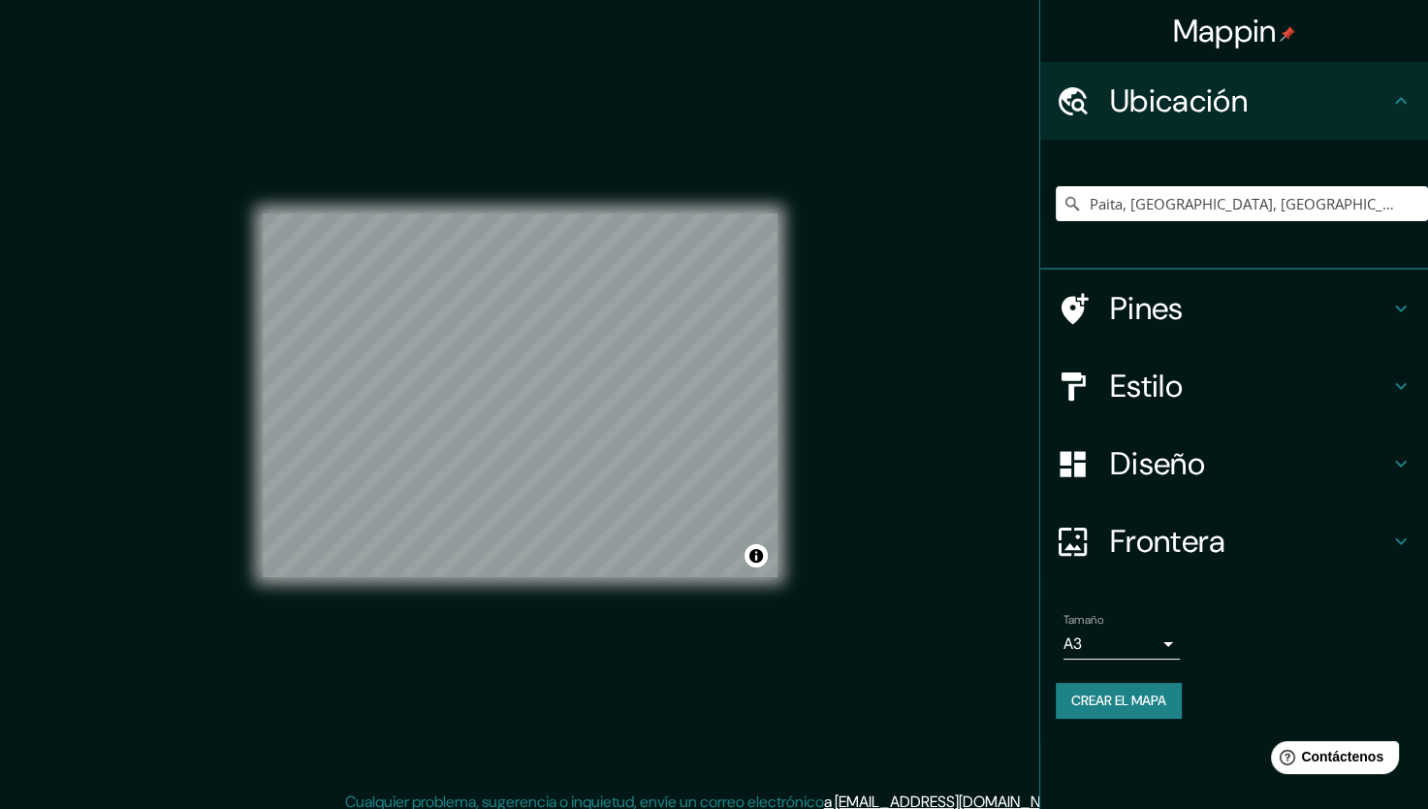
click at [1079, 311] on icon at bounding box center [1075, 308] width 27 height 31
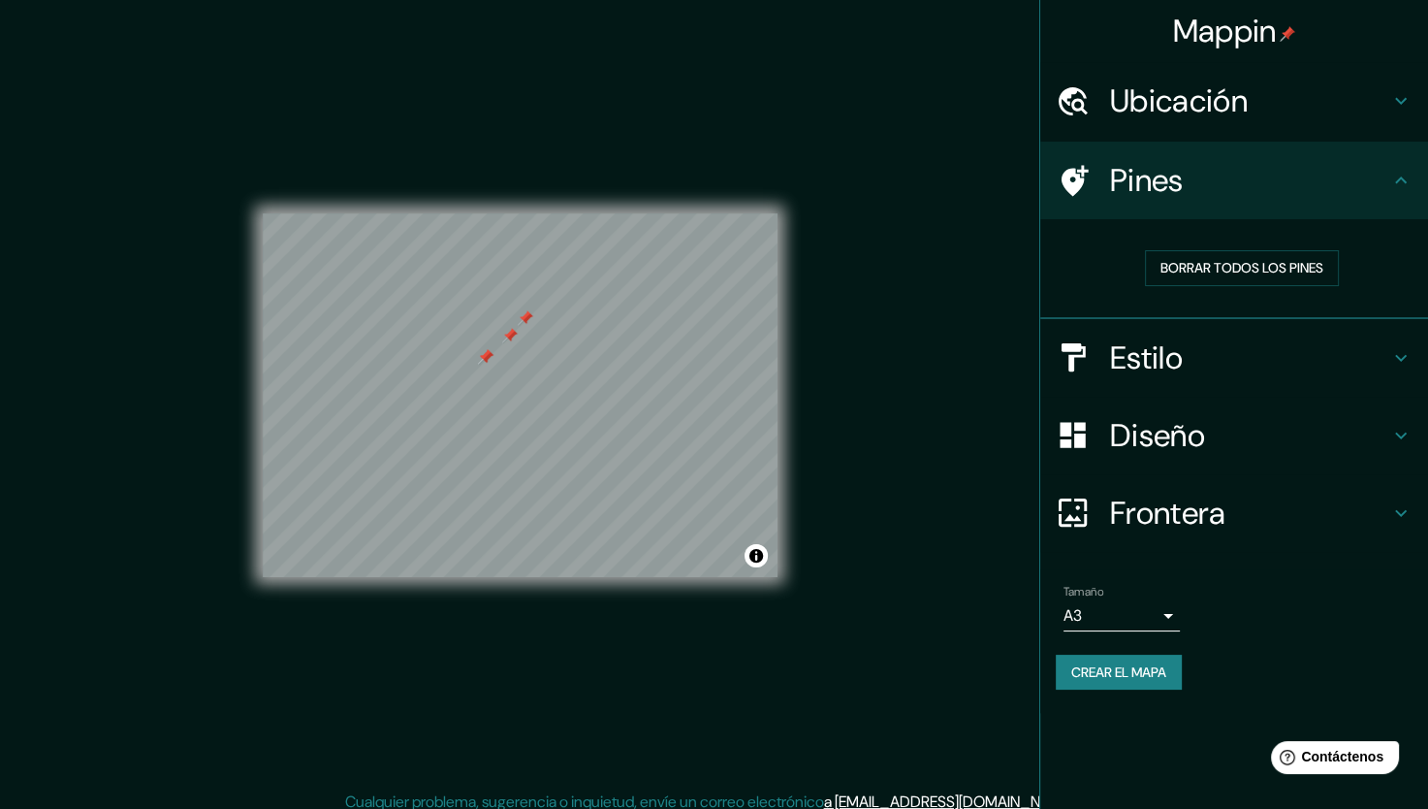
click at [487, 355] on div at bounding box center [486, 357] width 16 height 16
click at [487, 351] on div at bounding box center [486, 357] width 16 height 16
click at [512, 330] on div at bounding box center [510, 336] width 16 height 16
drag, startPoint x: 639, startPoint y: 404, endPoint x: 654, endPoint y: 415, distance: 18.0
click at [654, 415] on div at bounding box center [658, 409] width 16 height 16
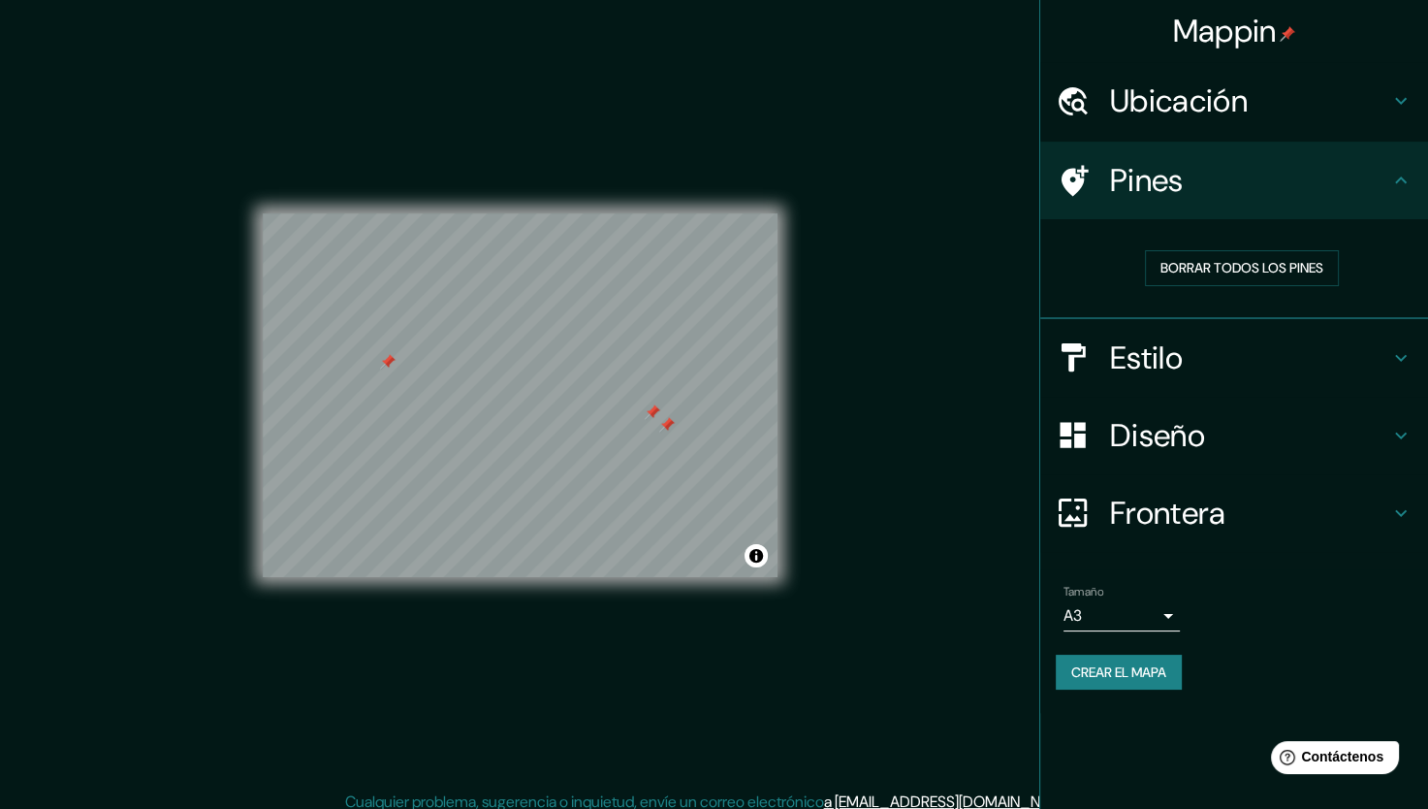
click at [651, 413] on div at bounding box center [653, 412] width 16 height 16
click at [1313, 195] on h4 "Pines" at bounding box center [1249, 180] width 279 height 39
click at [1287, 267] on font "Borrar todos los pines" at bounding box center [1242, 268] width 163 height 24
click at [1164, 91] on h4 "Ubicación" at bounding box center [1249, 100] width 279 height 39
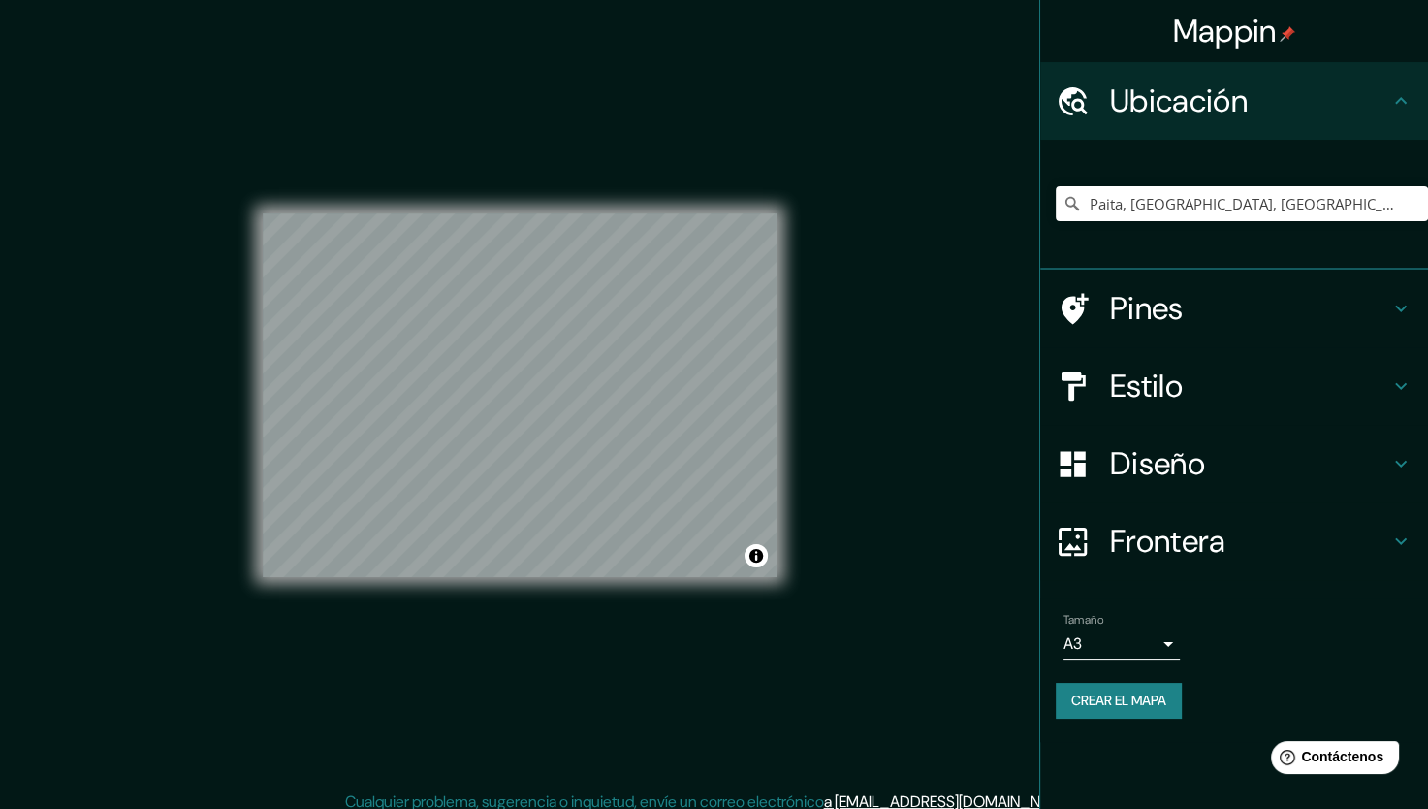
click at [1164, 91] on h4 "Ubicación" at bounding box center [1249, 100] width 279 height 39
click at [1103, 716] on button "Crear el mapa" at bounding box center [1119, 701] width 126 height 36
click at [1102, 691] on font "Crear el mapa" at bounding box center [1118, 700] width 95 height 24
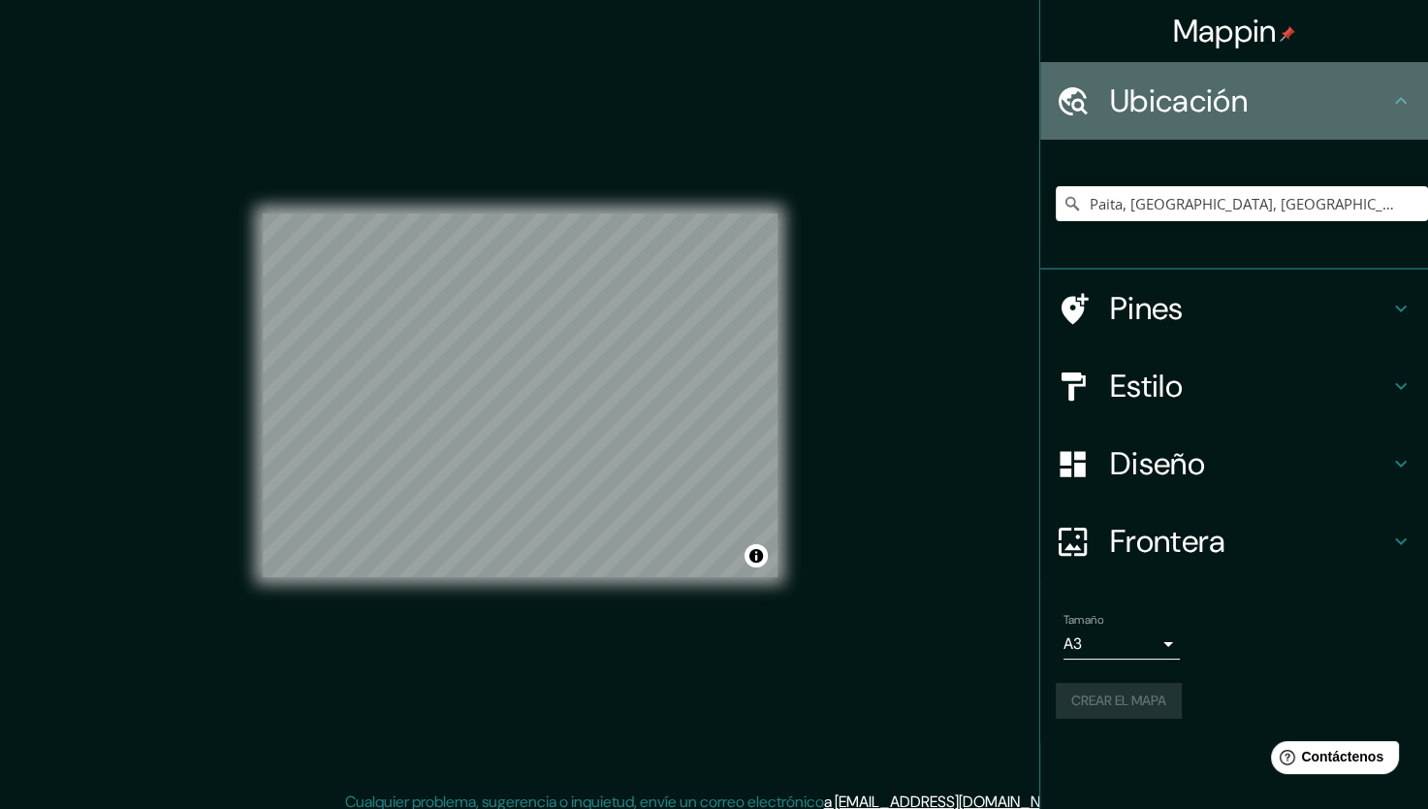
click at [1391, 112] on icon at bounding box center [1400, 100] width 23 height 23
click at [1389, 94] on icon at bounding box center [1400, 100] width 23 height 23
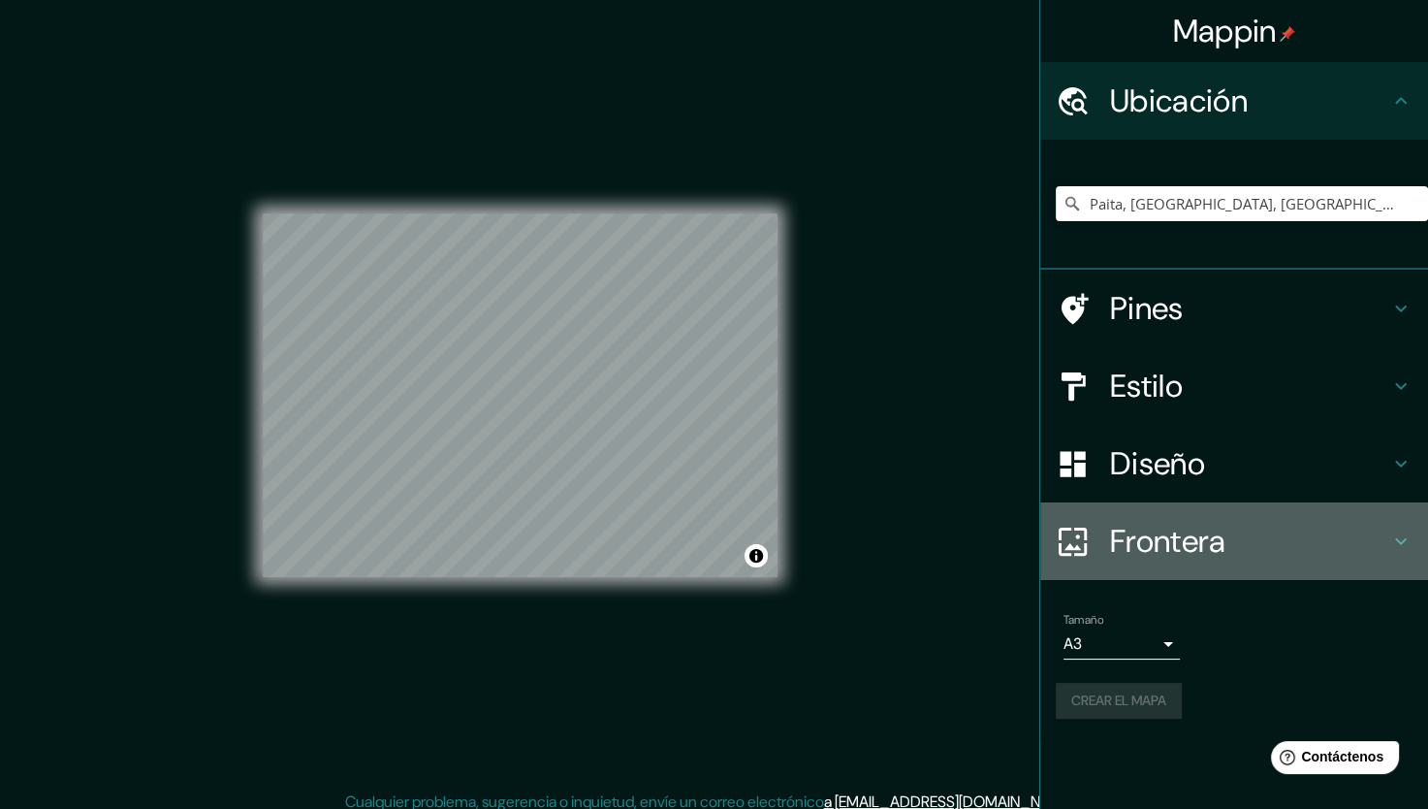
click at [1347, 544] on h4 "Frontera" at bounding box center [1249, 541] width 279 height 39
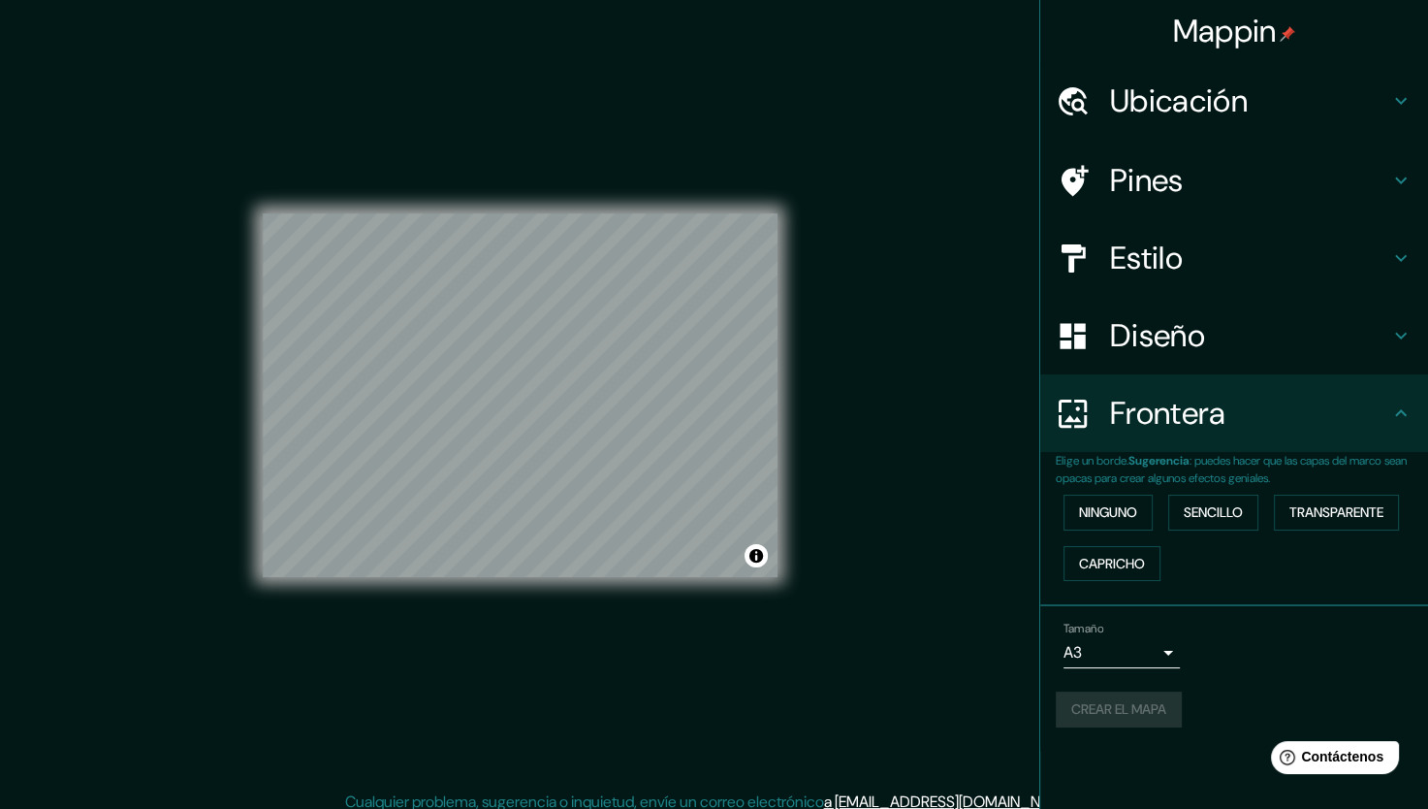
click at [1366, 414] on h4 "Frontera" at bounding box center [1249, 413] width 279 height 39
